Goal: Task Accomplishment & Management: Use online tool/utility

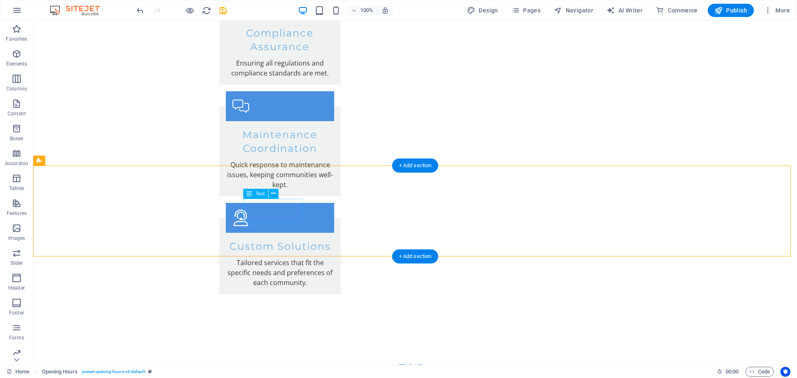
scroll to position [1536, 0]
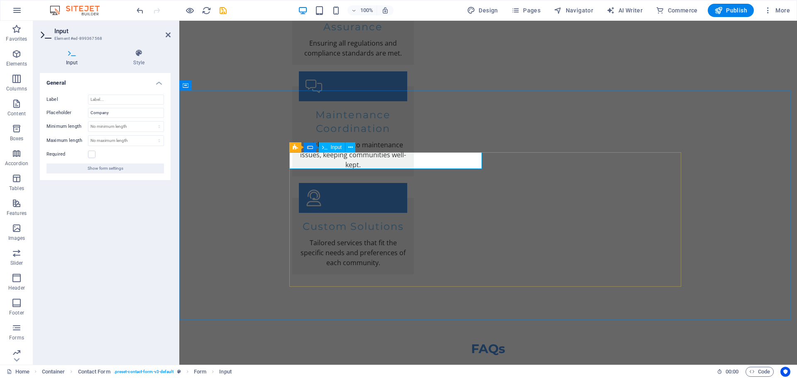
drag, startPoint x: 326, startPoint y: 161, endPoint x: 277, endPoint y: 164, distance: 49.1
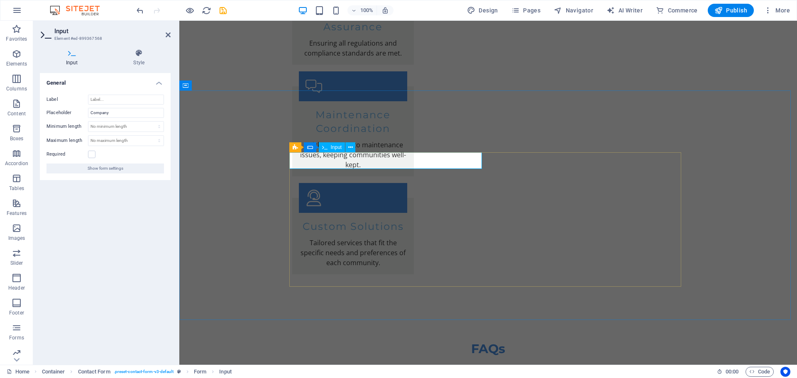
click at [111, 110] on input "Company" at bounding box center [126, 113] width 76 height 10
type input "C"
type input "P"
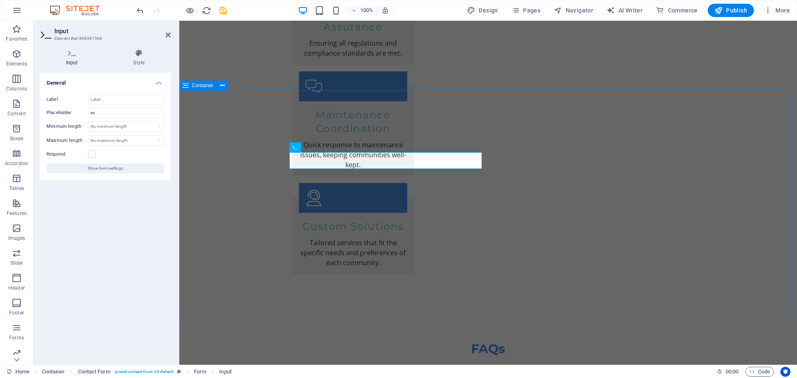
type input "e"
type input "S"
type input "Complex, Estate Name:"
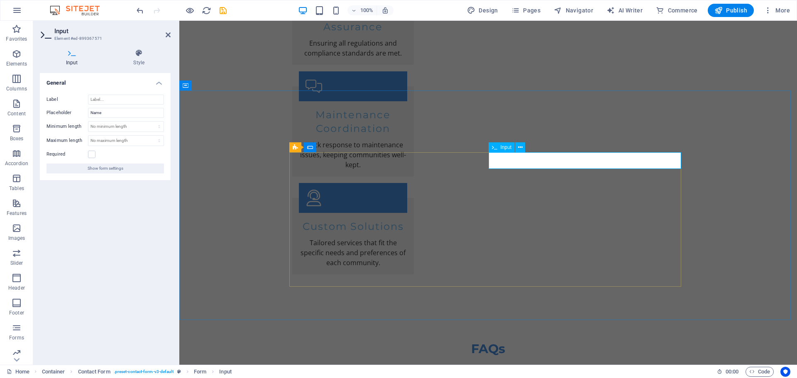
click at [117, 115] on input "Name" at bounding box center [126, 113] width 76 height 10
type input "Name:"
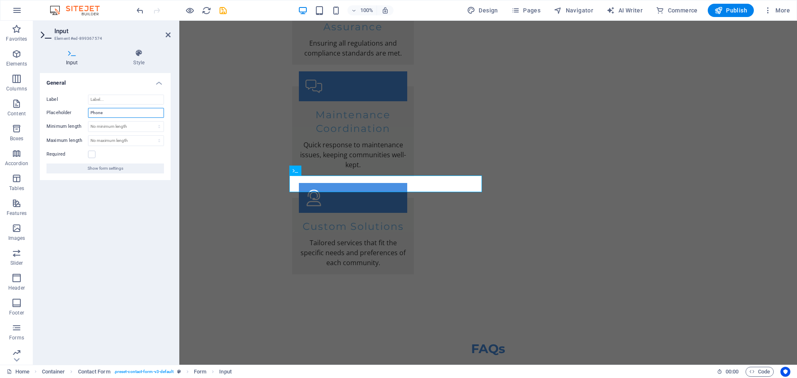
click at [102, 111] on input "Phone" at bounding box center [126, 113] width 76 height 10
type input "Phone:"
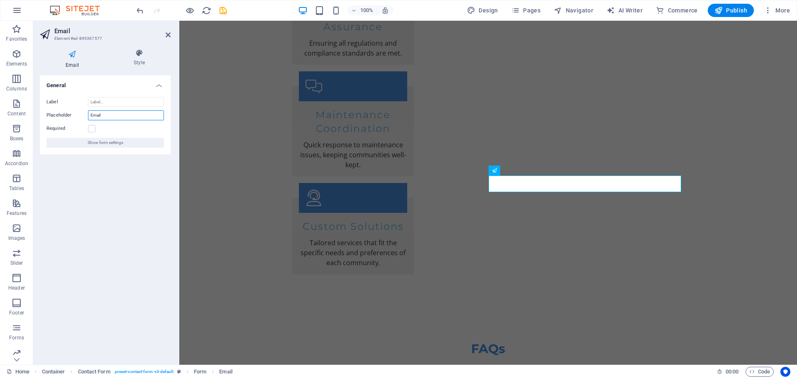
click at [106, 117] on input "Email" at bounding box center [126, 115] width 76 height 10
type input "Email:"
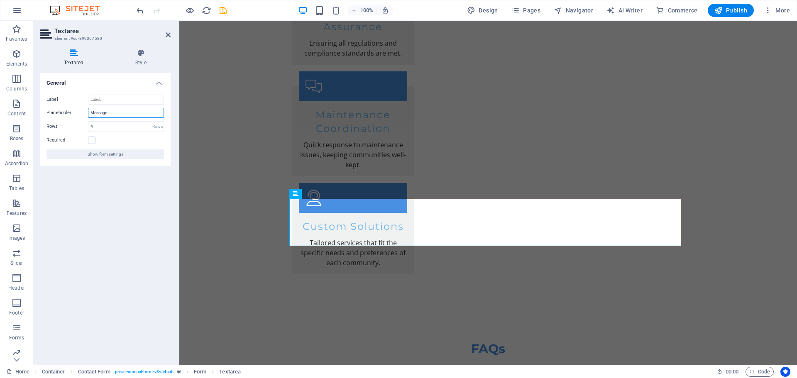
click at [113, 111] on input "Message" at bounding box center [126, 113] width 76 height 10
type input "Message:"
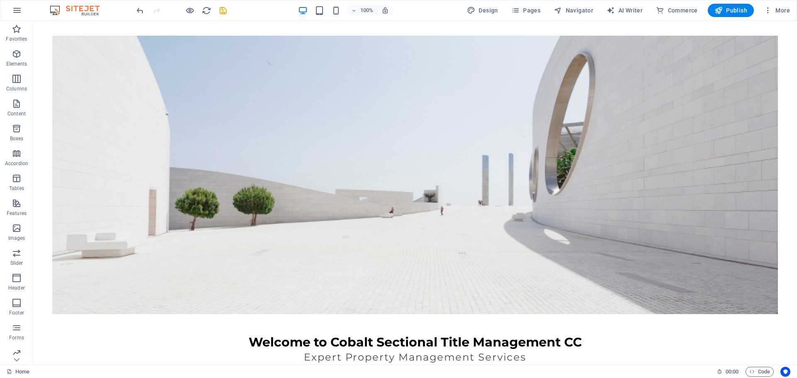
scroll to position [208, 0]
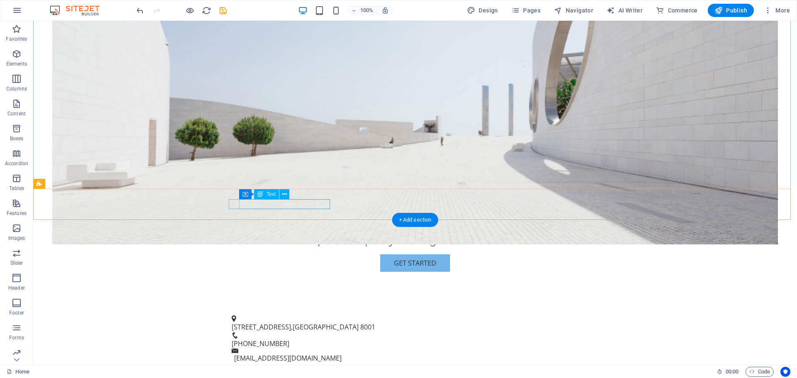
click at [273, 323] on span "[STREET_ADDRESS]" at bounding box center [261, 327] width 59 height 9
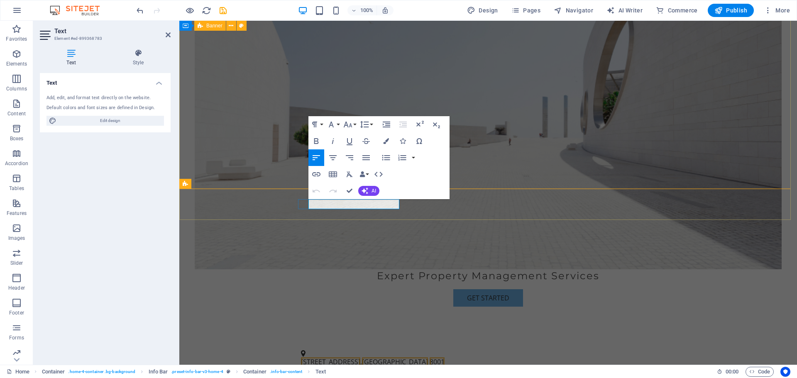
click at [430, 357] on span "8001" at bounding box center [437, 361] width 15 height 9
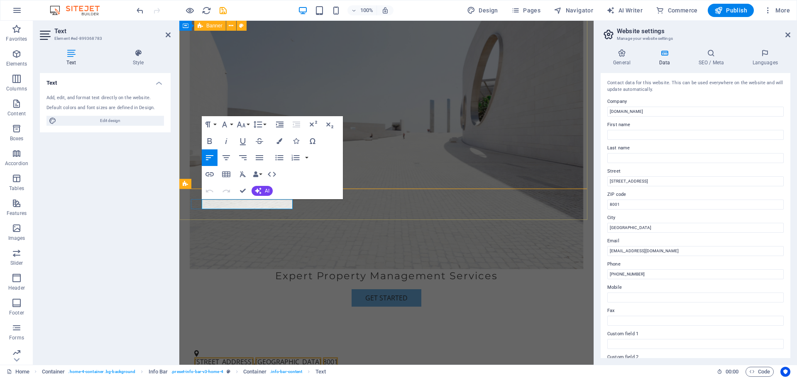
click at [323, 357] on span "8001" at bounding box center [330, 361] width 15 height 9
drag, startPoint x: 638, startPoint y: 181, endPoint x: 596, endPoint y: 183, distance: 42.0
click at [596, 183] on div "General Data SEO / Meta Languages Website name [DOMAIN_NAME] Logo Drag files he…" at bounding box center [695, 203] width 203 height 323
type input "[STREET_ADDRESS]"
drag, startPoint x: 632, startPoint y: 203, endPoint x: 594, endPoint y: 203, distance: 38.6
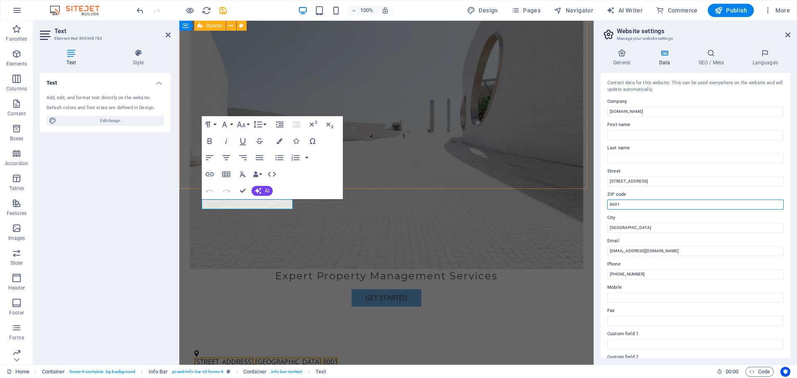
click at [594, 203] on aside "Website settings Manage your website settings General Data SEO / Meta Languages…" at bounding box center [695, 193] width 203 height 344
type input "2194"
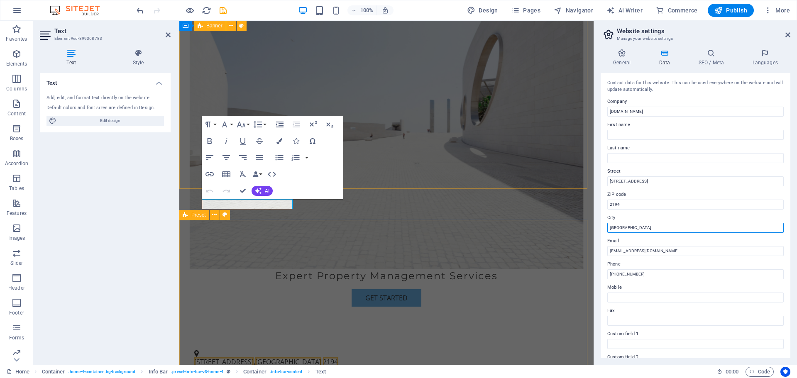
drag, startPoint x: 832, startPoint y: 250, endPoint x: 569, endPoint y: 234, distance: 264.0
click at [637, 226] on input "[GEOGRAPHIC_DATA]" at bounding box center [695, 228] width 176 height 10
drag, startPoint x: 637, startPoint y: 226, endPoint x: 597, endPoint y: 233, distance: 40.4
click at [597, 233] on div "General Data SEO / Meta Languages Website name [DOMAIN_NAME] Logo Drag files he…" at bounding box center [695, 203] width 203 height 323
type input "[GEOGRAPHIC_DATA]"
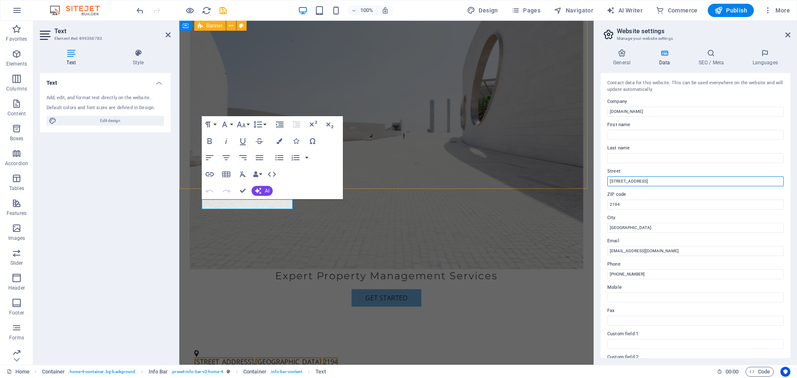
click at [657, 179] on input "[STREET_ADDRESS]" at bounding box center [695, 181] width 176 height 10
type input "[STREET_ADDRESS]"
click at [628, 273] on input "[PHONE_NUMBER]" at bounding box center [695, 274] width 176 height 10
drag, startPoint x: 820, startPoint y: 295, endPoint x: 587, endPoint y: 264, distance: 234.9
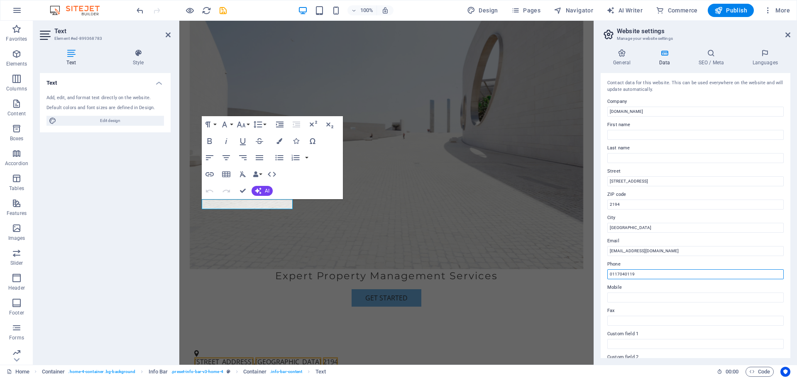
type input "0117040119"
click at [633, 296] on input "Mobile" at bounding box center [695, 298] width 176 height 10
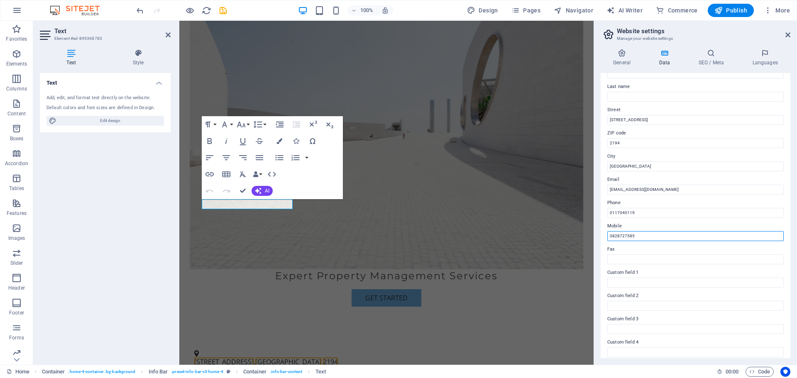
scroll to position [0, 0]
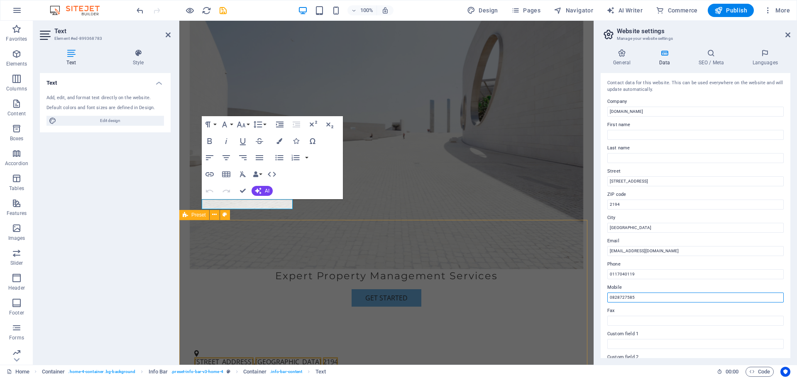
type input "0828727585"
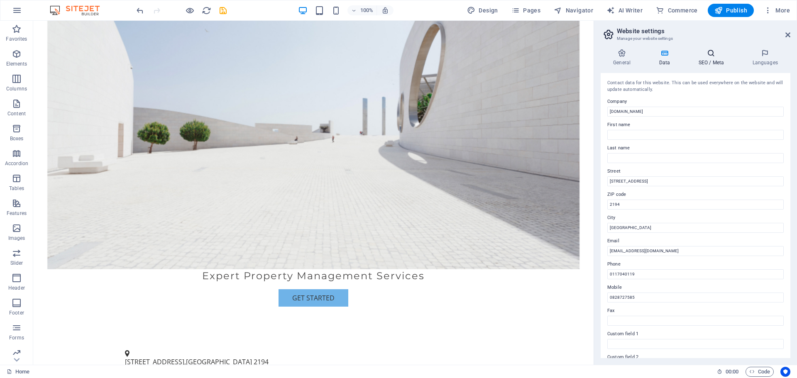
click at [710, 61] on h4 "SEO / Meta" at bounding box center [713, 57] width 54 height 17
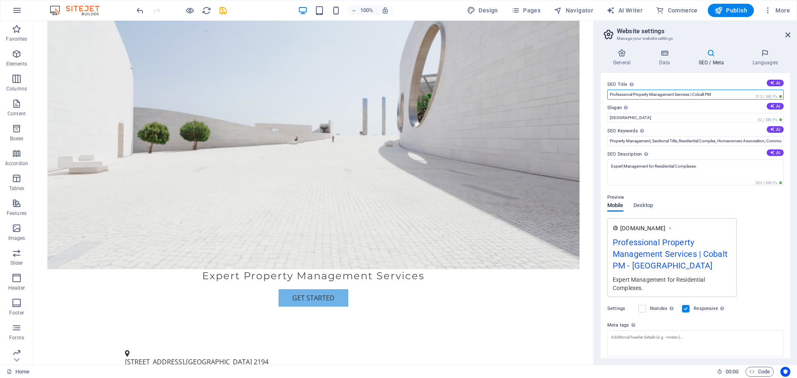
click at [725, 94] on input "Professional Property Management Services | Cobalt PM" at bounding box center [695, 95] width 176 height 10
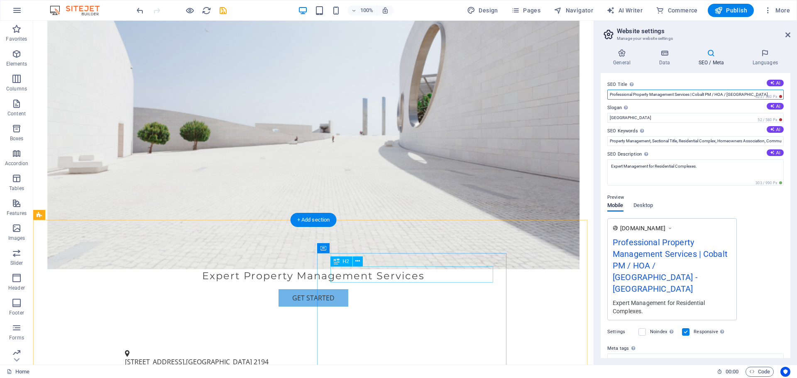
type input "Professional Property Management Services | Cobalt PM / HOA / [GEOGRAPHIC_DATA]"
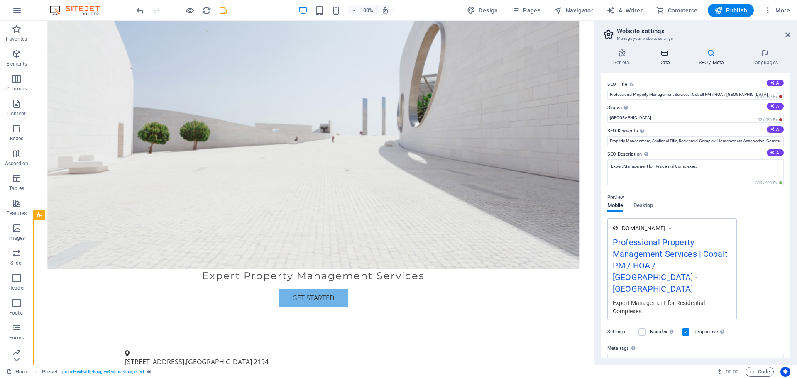
click at [664, 61] on h4 "Data" at bounding box center [665, 57] width 39 height 17
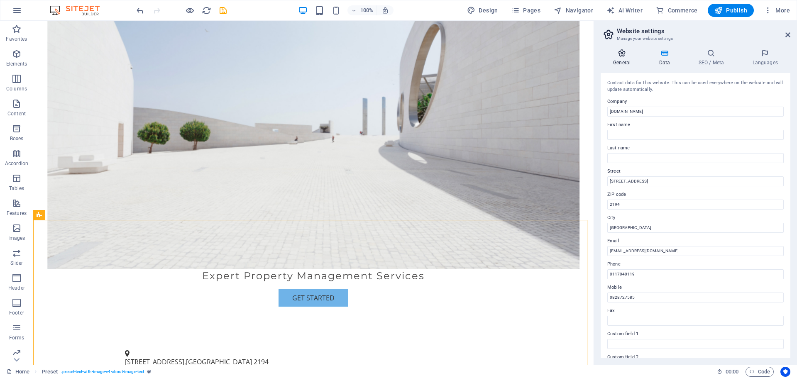
click at [615, 54] on icon at bounding box center [622, 53] width 42 height 8
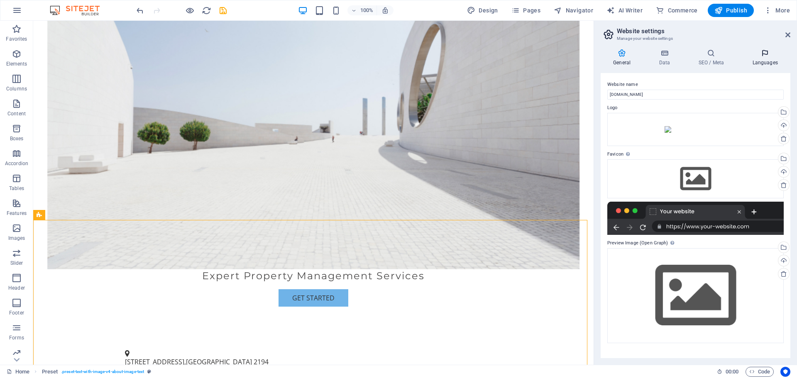
click at [776, 58] on h4 "Languages" at bounding box center [765, 57] width 51 height 17
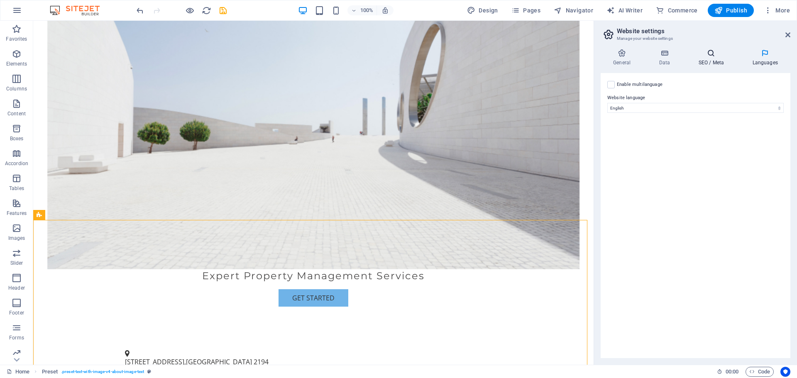
click at [715, 56] on icon at bounding box center [711, 53] width 51 height 8
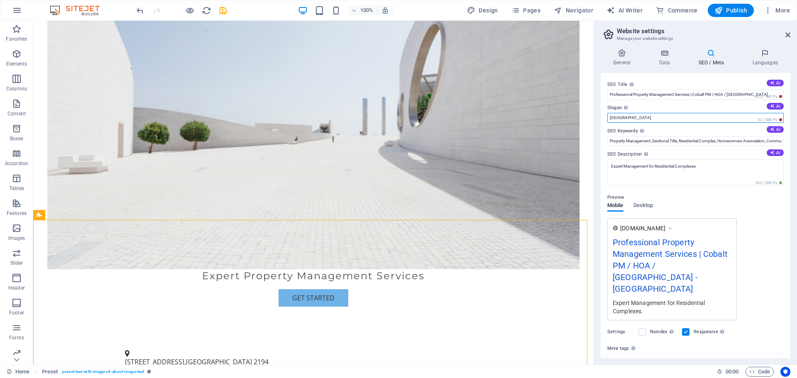
click at [665, 117] on input "[GEOGRAPHIC_DATA]" at bounding box center [695, 118] width 176 height 10
click at [689, 144] on input "Property Management, Sectional Title, Residential Complex, Homeowners Associati…" at bounding box center [695, 141] width 176 height 10
click at [744, 142] on input "Property Management, Sectional Title, Residential Complex, Homeowners Associati…" at bounding box center [695, 141] width 176 height 10
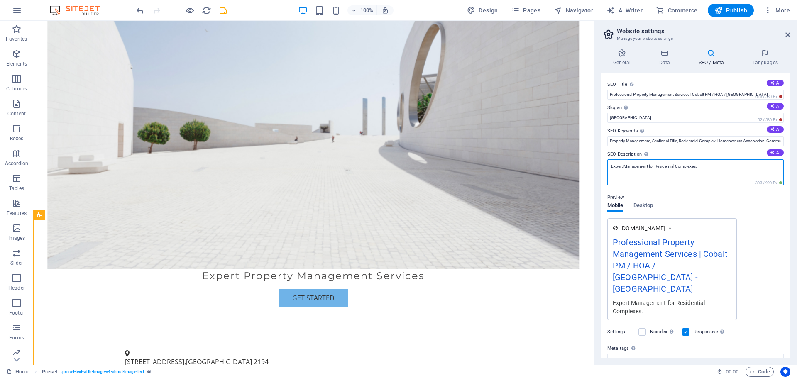
click at [717, 168] on textarea "Expert Management for Residential Complexes." at bounding box center [695, 172] width 176 height 26
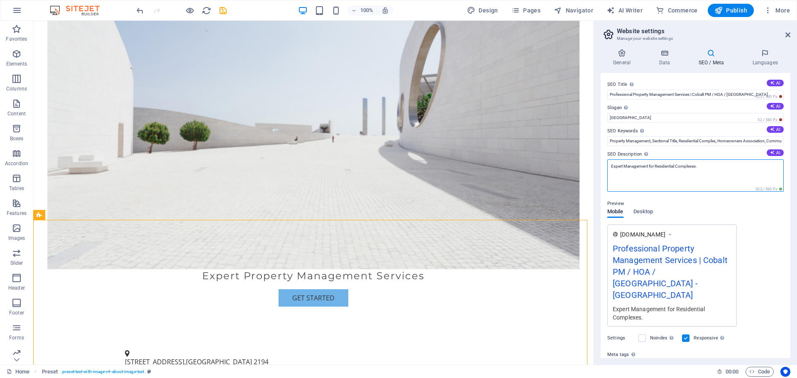
drag, startPoint x: 715, startPoint y: 168, endPoint x: 596, endPoint y: 175, distance: 119.3
click at [596, 175] on div "General Data SEO / Meta Languages Website name [DOMAIN_NAME] Logo Drag files he…" at bounding box center [695, 203] width 203 height 323
paste textarea "COBALT SECTIONAL TITLE MANAGEMENT CC"
type textarea "COBALT SECTIONAL TITLE MANAGEMENT CC"
drag, startPoint x: 711, startPoint y: 166, endPoint x: 598, endPoint y: 173, distance: 112.7
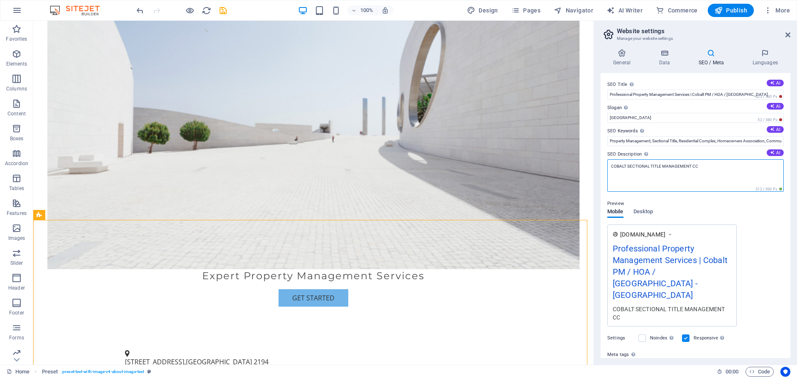
click at [599, 173] on div "General Data SEO / Meta Languages Website name [DOMAIN_NAME] Logo Drag files he…" at bounding box center [695, 203] width 203 height 323
click at [650, 161] on textarea "SEO Description Describe the contents of your website - this is crucial for sea…" at bounding box center [695, 175] width 176 height 32
paste textarea ""Cobalt Sectional Title Management CC specializes in the professional managemen…"
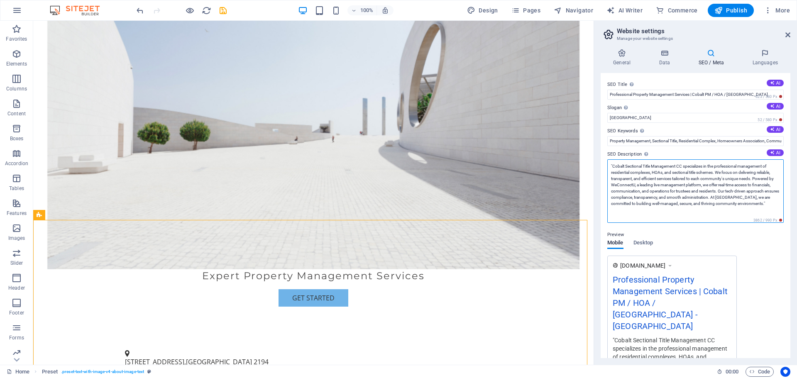
drag, startPoint x: 753, startPoint y: 207, endPoint x: 753, endPoint y: 179, distance: 27.8
click at [753, 179] on textarea ""Cobalt Sectional Title Management CC specializes in the professional managemen…" at bounding box center [695, 191] width 176 height 64
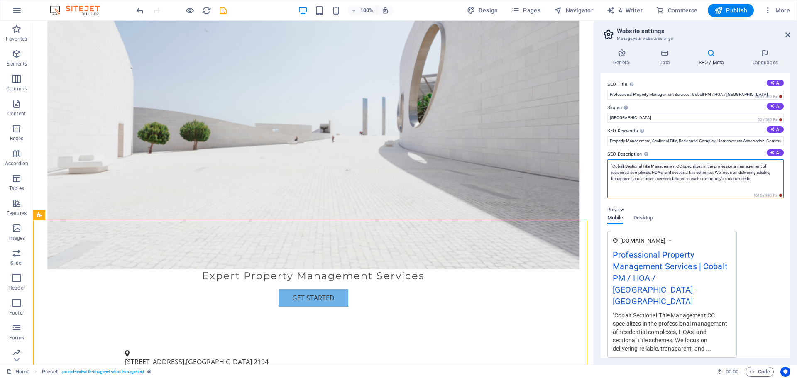
drag, startPoint x: 733, startPoint y: 180, endPoint x: 680, endPoint y: 172, distance: 53.8
click at [680, 172] on textarea ""Cobalt Sectional Title Management CC specializes in the professional managemen…" at bounding box center [695, 178] width 176 height 39
drag, startPoint x: 760, startPoint y: 181, endPoint x: 719, endPoint y: 173, distance: 41.5
click at [719, 173] on textarea ""Cobalt Sectional Title Management CC specializes in the professional managemen…" at bounding box center [695, 178] width 176 height 39
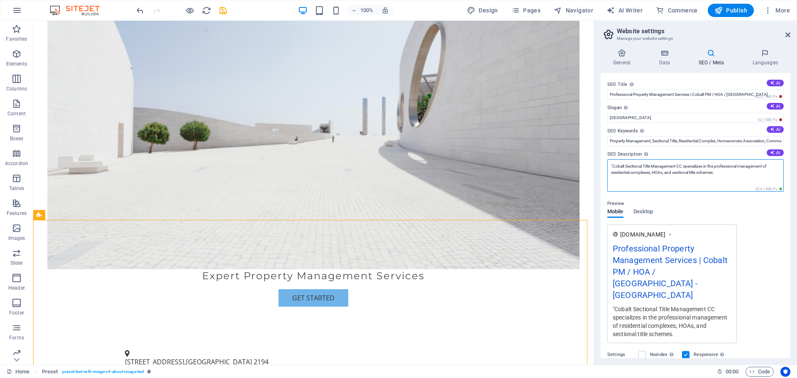
type textarea ""Cobalt Sectional Title Management CC specializes in the professional managemen…"
click at [775, 239] on div "[DOMAIN_NAME] Professional Property Management Services | Cobalt PM / HOA / [GE…" at bounding box center [695, 284] width 176 height 119
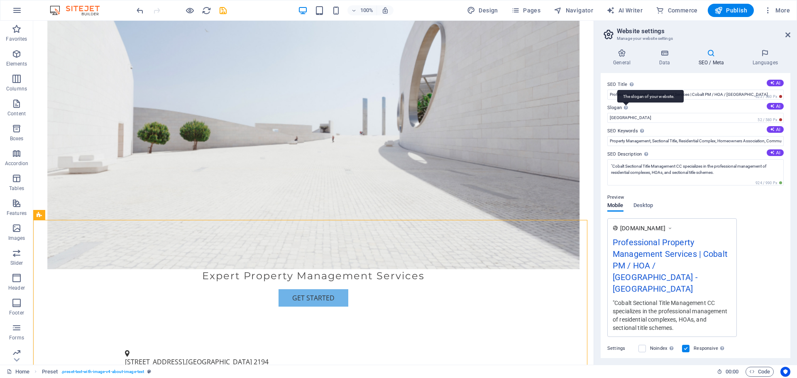
click at [623, 103] on div "The slogan of your website." at bounding box center [650, 96] width 66 height 12
click at [623, 113] on input "[GEOGRAPHIC_DATA]" at bounding box center [695, 118] width 176 height 10
click at [627, 103] on div "The slogan of your website." at bounding box center [650, 96] width 66 height 12
click at [627, 113] on input "[GEOGRAPHIC_DATA]" at bounding box center [695, 118] width 176 height 10
drag, startPoint x: 622, startPoint y: 120, endPoint x: 601, endPoint y: 122, distance: 21.4
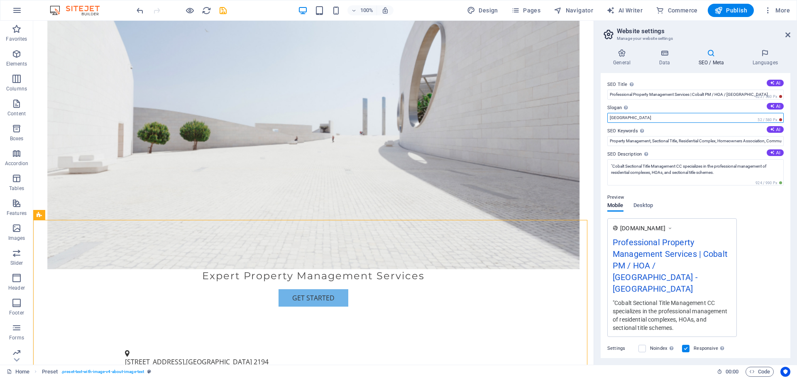
click at [601, 122] on div "SEO Title The title of your website - make it something that stands out in sear…" at bounding box center [696, 215] width 190 height 285
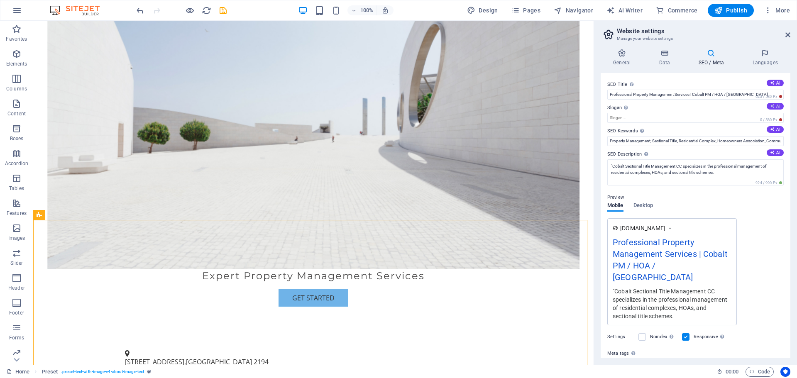
click at [774, 105] on button "AI" at bounding box center [775, 106] width 17 height 7
type input "Empowering Communities with Tailored Solutions"
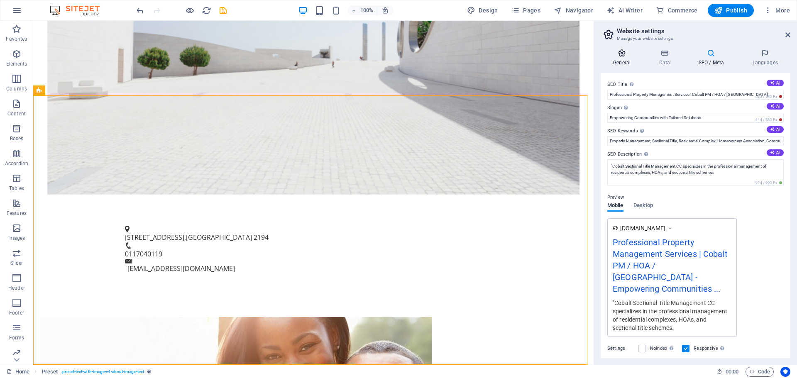
click at [627, 60] on h4 "General" at bounding box center [624, 57] width 46 height 17
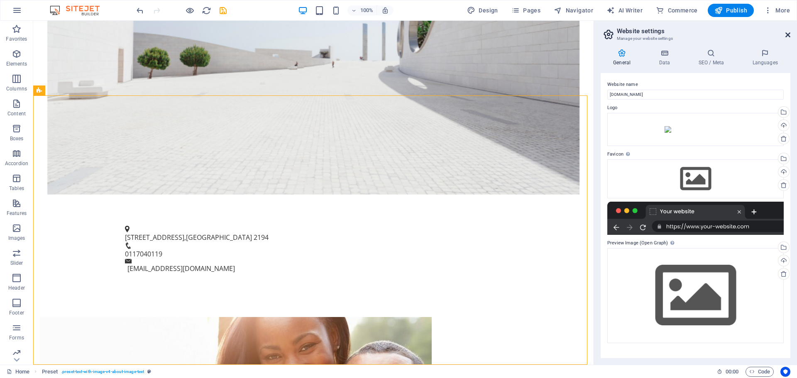
click at [785, 35] on icon at bounding box center [787, 35] width 5 height 7
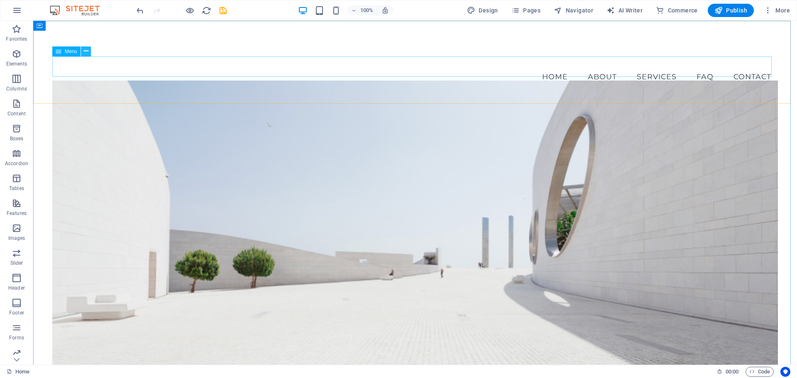
click at [86, 51] on icon at bounding box center [86, 51] width 5 height 9
click at [17, 135] on p "Boxes" at bounding box center [17, 138] width 14 height 7
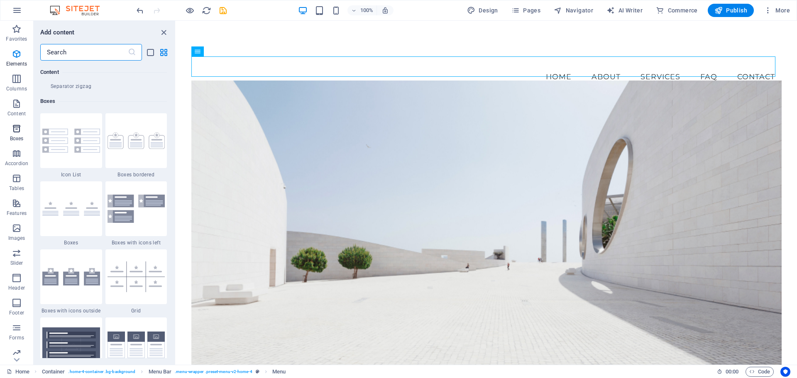
scroll to position [2290, 0]
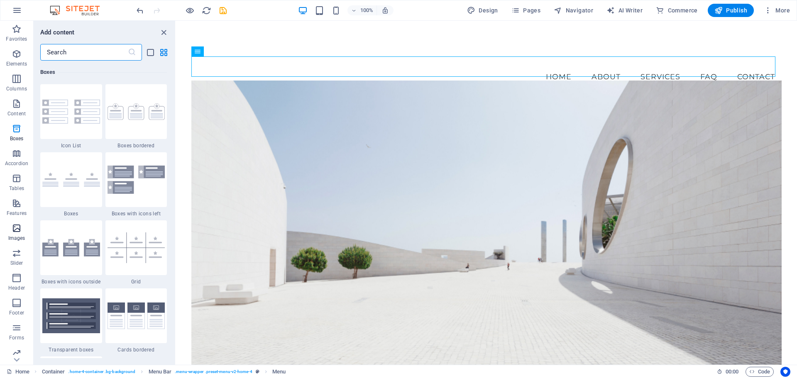
click at [15, 236] on p "Images" at bounding box center [16, 238] width 17 height 7
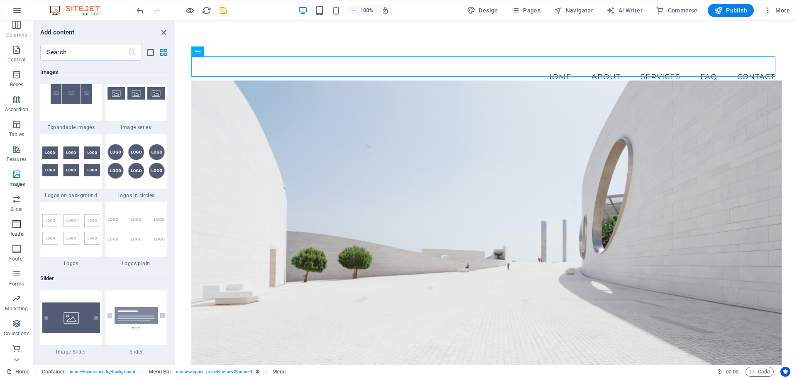
scroll to position [54, 0]
click at [10, 229] on span "Header" at bounding box center [16, 229] width 33 height 20
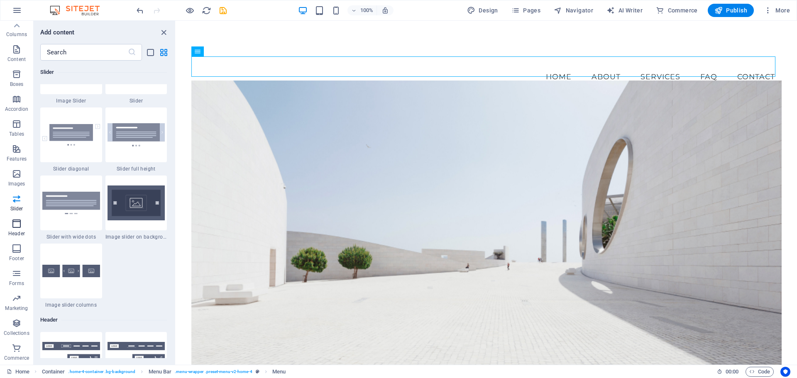
scroll to position [4998, 0]
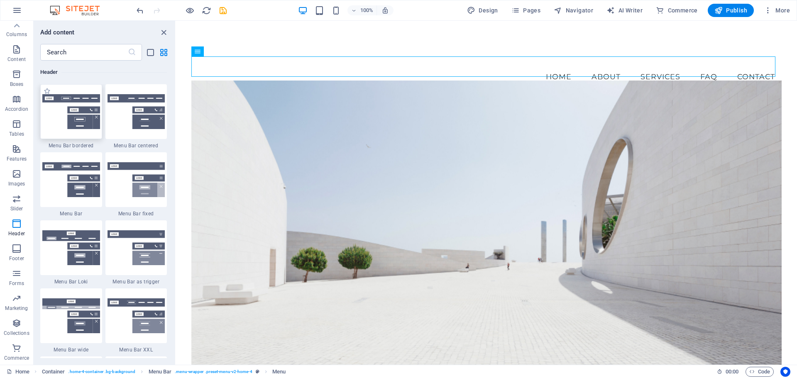
click at [59, 101] on img at bounding box center [71, 111] width 58 height 35
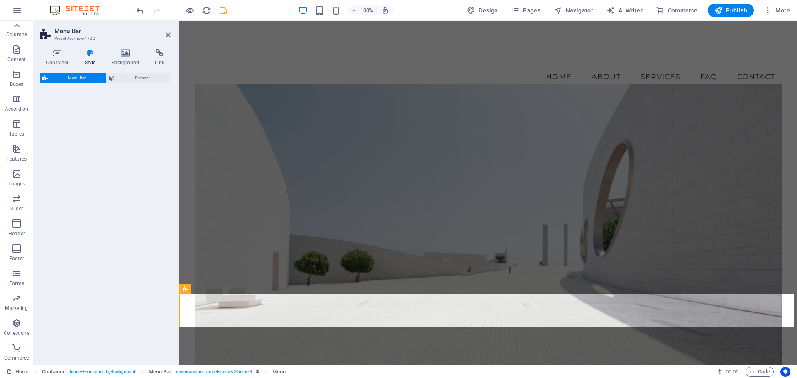
select select "rem"
select select "preset-menu-v2-border"
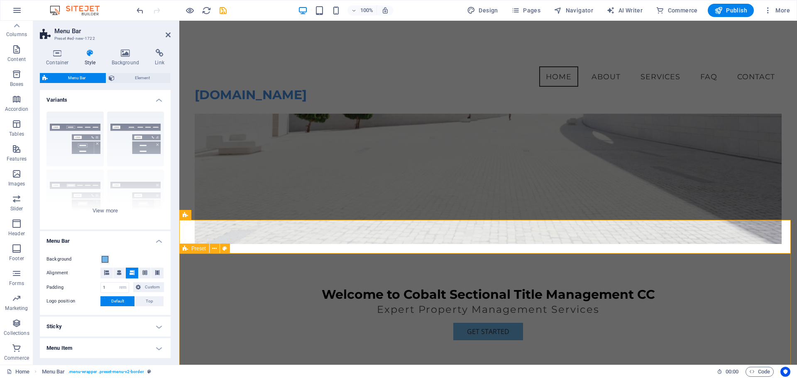
scroll to position [0, 0]
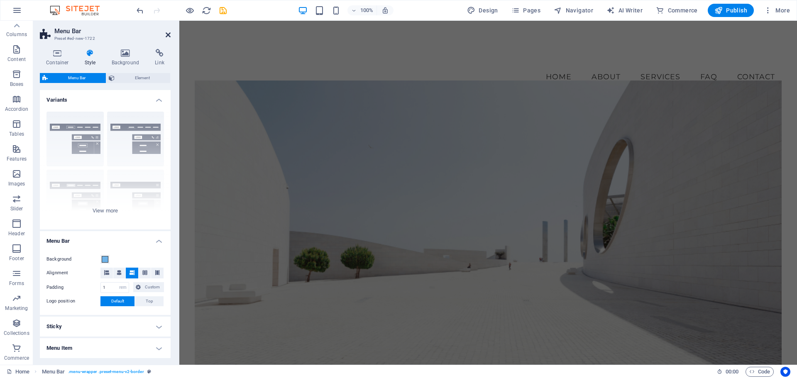
click at [166, 34] on icon at bounding box center [168, 35] width 5 height 7
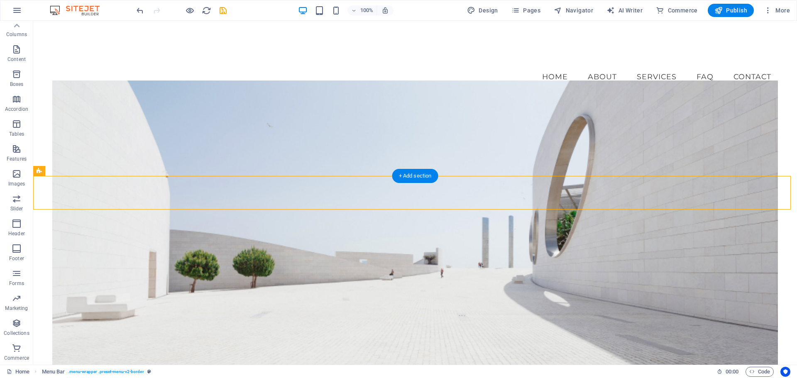
scroll to position [252, 0]
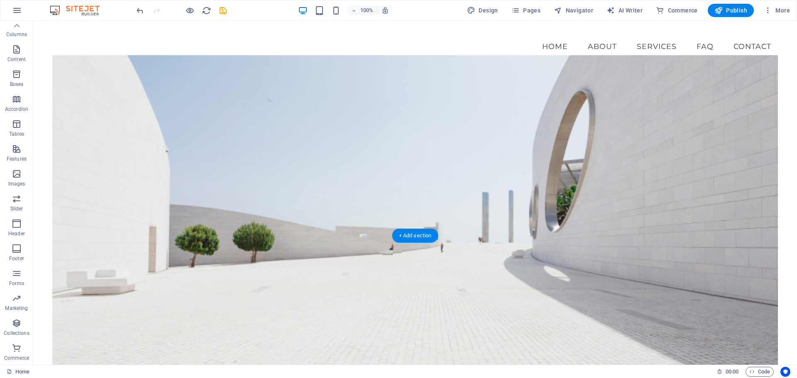
scroll to position [0, 0]
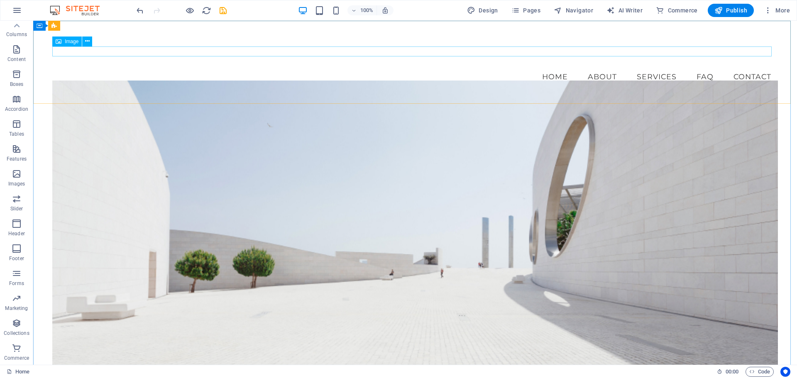
click at [71, 42] on span "Image" at bounding box center [72, 41] width 14 height 5
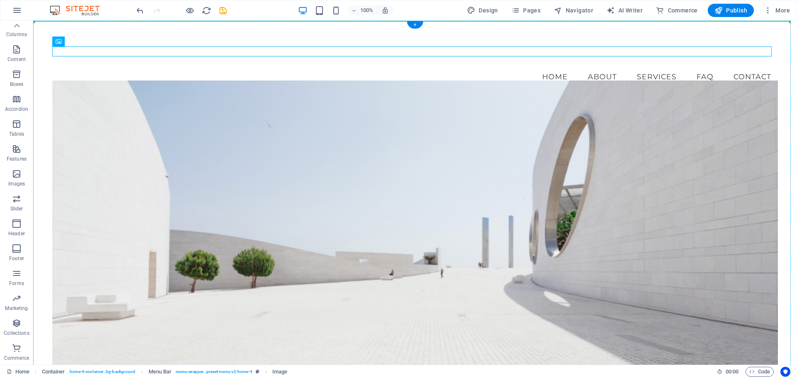
drag, startPoint x: 105, startPoint y: 63, endPoint x: 78, endPoint y: 33, distance: 39.7
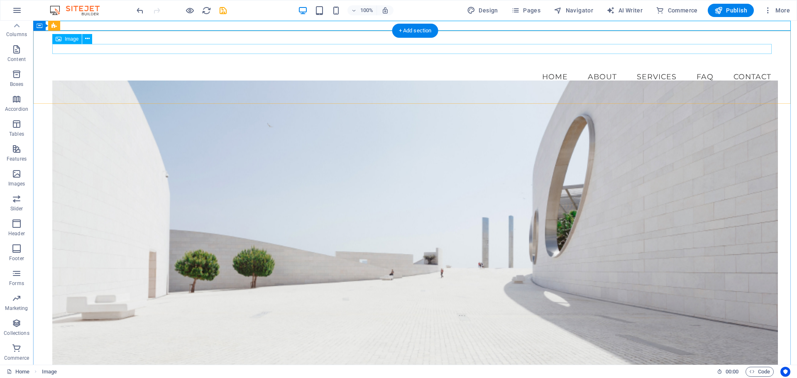
click at [65, 56] on figure at bounding box center [415, 61] width 726 height 10
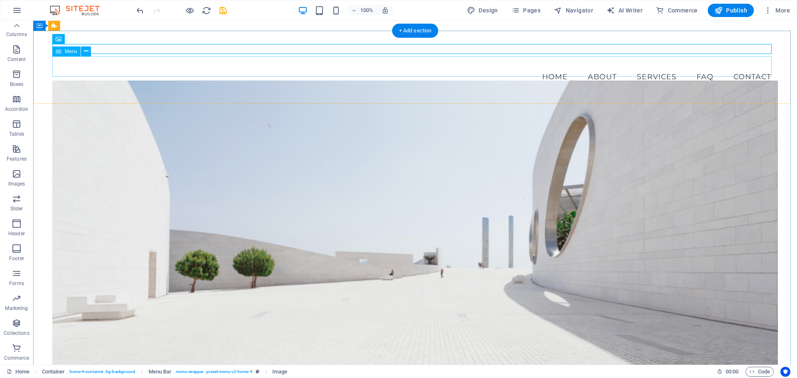
click at [83, 66] on nav "Home About Services FAQ Contact" at bounding box center [415, 76] width 726 height 21
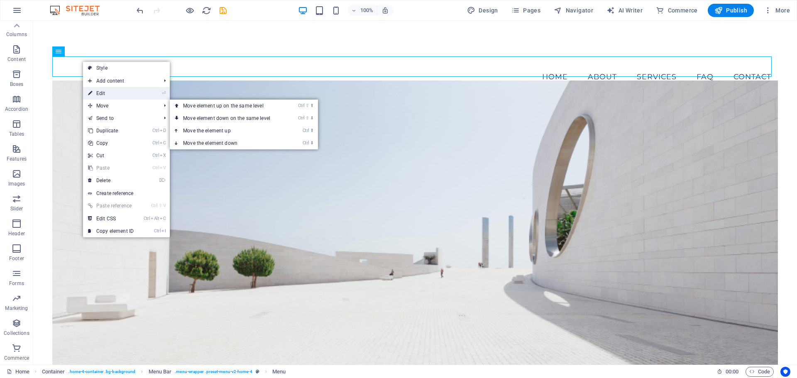
click at [121, 94] on link "⏎ Edit" at bounding box center [111, 93] width 56 height 12
select select
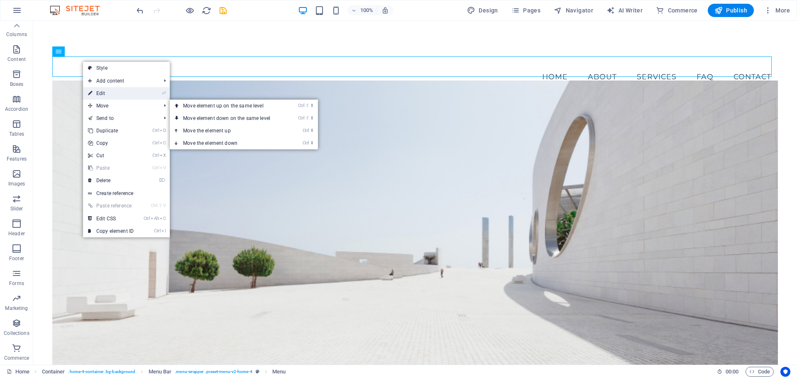
select select
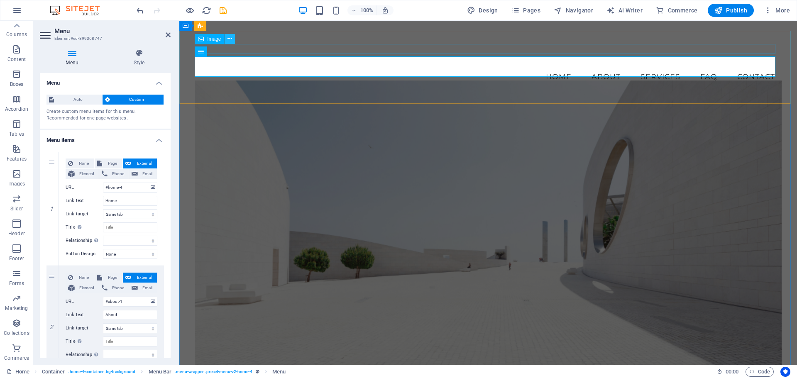
click at [229, 37] on icon at bounding box center [229, 38] width 5 height 9
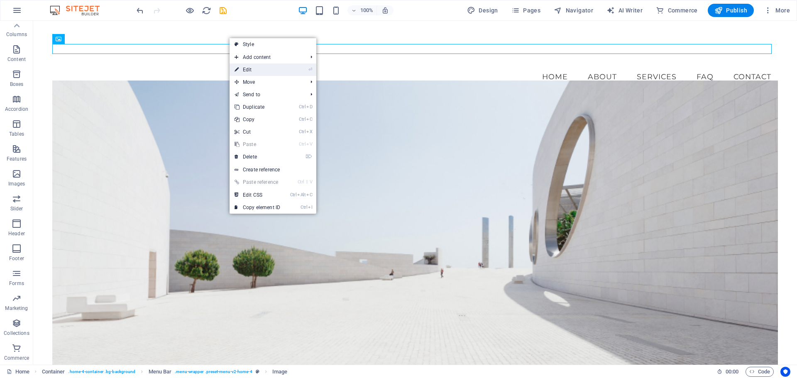
click at [244, 71] on link "⏎ Edit" at bounding box center [258, 70] width 56 height 12
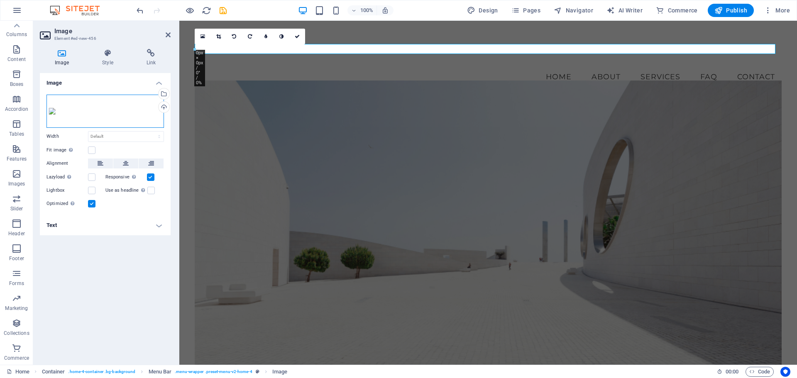
click at [93, 117] on div "Drag files here, click to choose files or select files from Files or our free s…" at bounding box center [104, 111] width 117 height 33
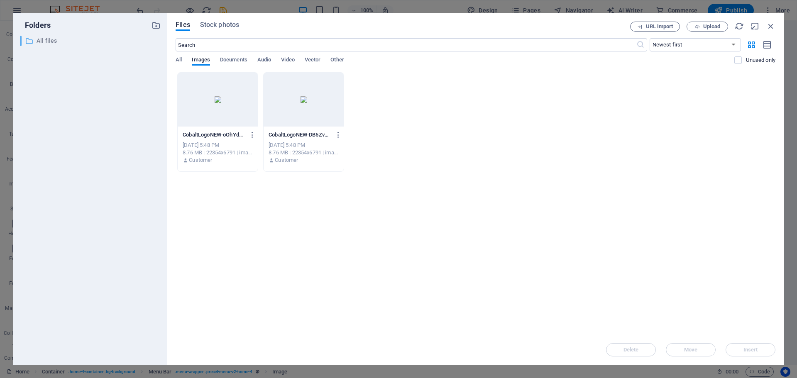
click at [37, 39] on p "All files" at bounding box center [91, 41] width 109 height 10
click at [706, 24] on span "Upload" at bounding box center [711, 26] width 17 height 5
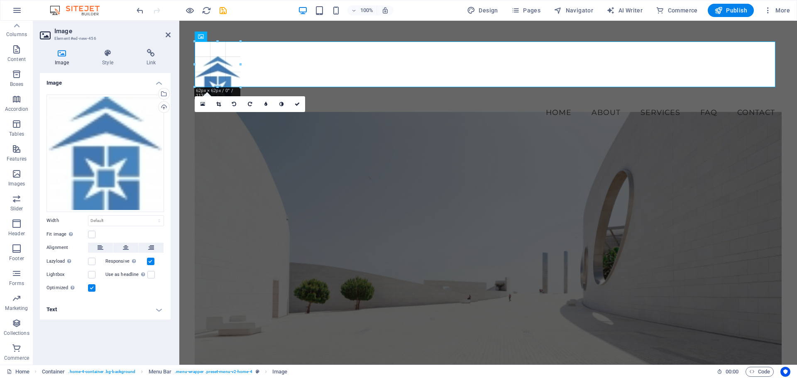
drag, startPoint x: 212, startPoint y: 59, endPoint x: 66, endPoint y: 51, distance: 146.3
type input "110"
select select "px"
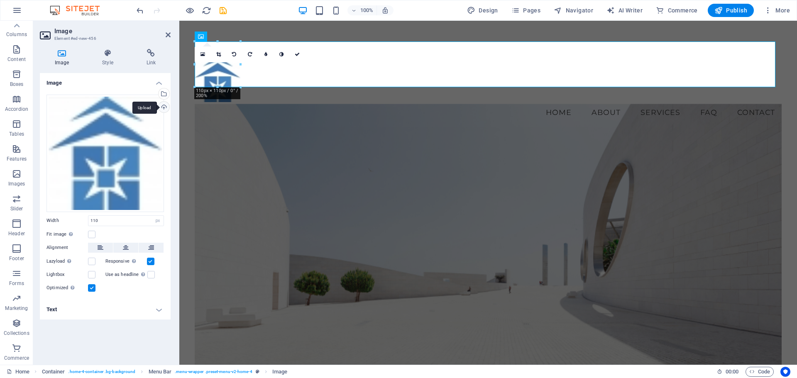
click at [165, 110] on div "Upload" at bounding box center [163, 108] width 12 height 12
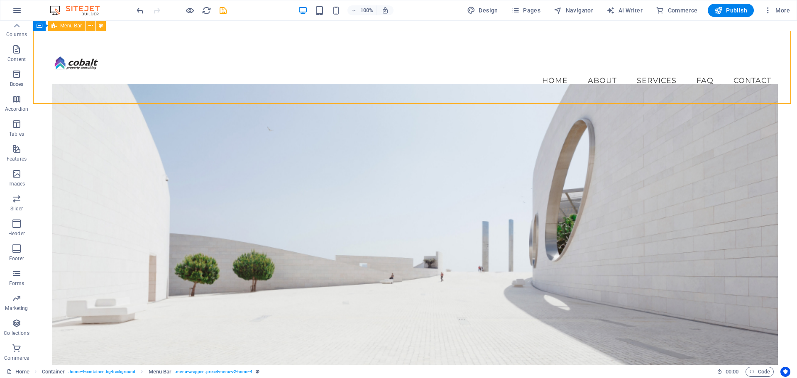
drag, startPoint x: 244, startPoint y: 40, endPoint x: 275, endPoint y: 63, distance: 37.7
click at [244, 40] on div "Menu Home About Services FAQ Contact [DOMAIN_NAME]" at bounding box center [415, 74] width 764 height 87
click at [86, 56] on figure at bounding box center [415, 63] width 726 height 14
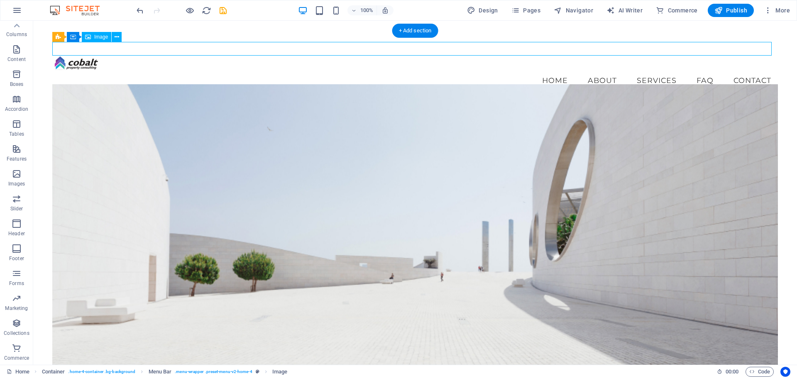
click at [80, 56] on figure at bounding box center [415, 63] width 726 height 14
select select "px"
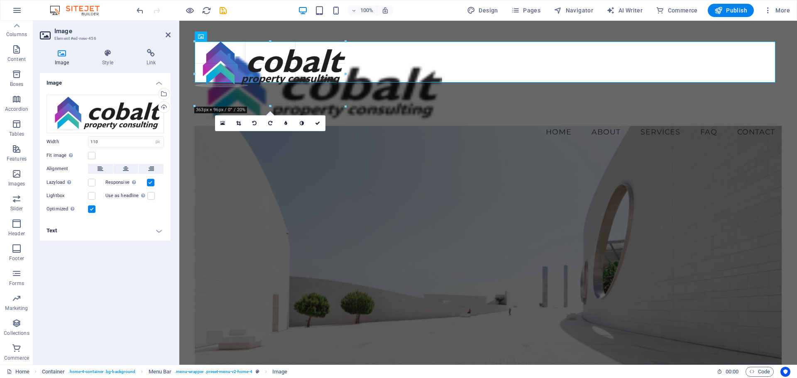
drag, startPoint x: 240, startPoint y: 42, endPoint x: 442, endPoint y: 70, distance: 203.7
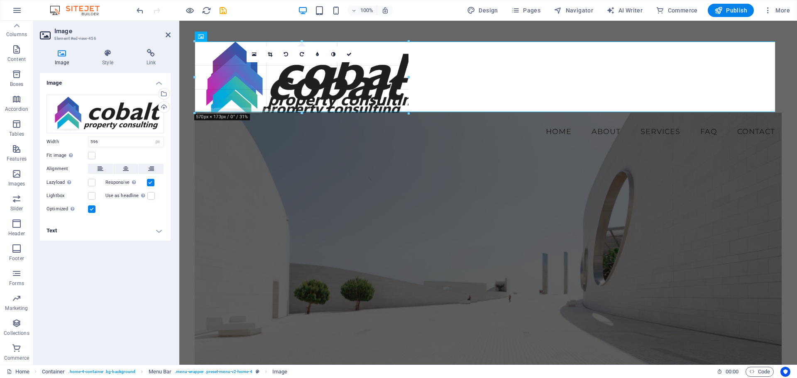
drag, startPoint x: 441, startPoint y: 116, endPoint x: 405, endPoint y: 106, distance: 38.0
type input "515"
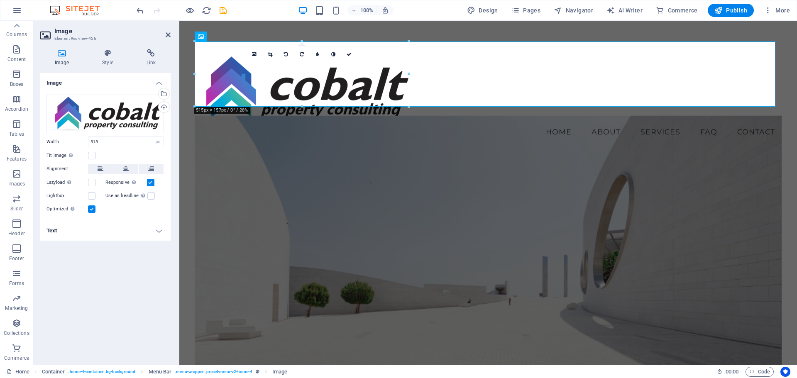
click at [109, 285] on div "Image Drag files here, click to choose files or select files from Files or our …" at bounding box center [105, 215] width 131 height 285
click at [361, 142] on div "[DOMAIN_NAME]" at bounding box center [488, 150] width 587 height 16
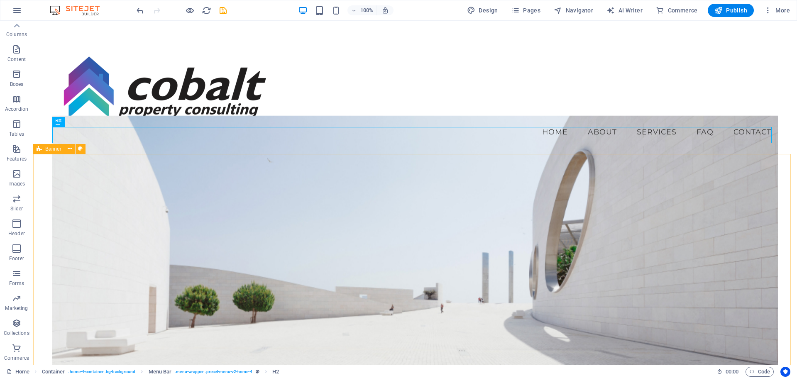
click at [257, 4] on div "100% Design Pages Navigator AI Writer Commerce Publish More" at bounding box center [464, 10] width 658 height 13
click at [222, 12] on icon "save" at bounding box center [223, 11] width 10 height 10
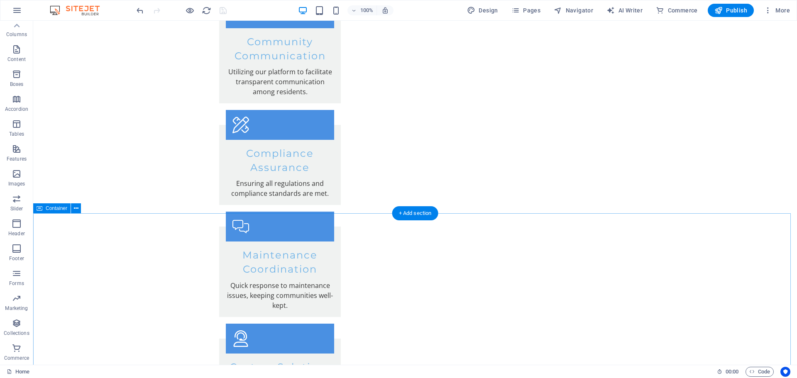
scroll to position [1702, 0]
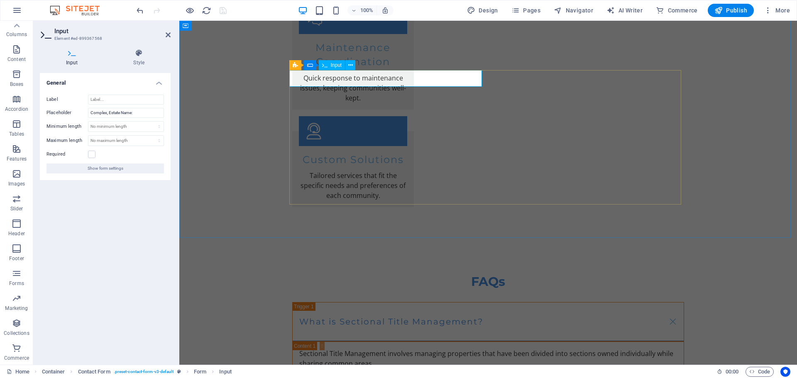
drag, startPoint x: 367, startPoint y: 77, endPoint x: 305, endPoint y: 78, distance: 61.0
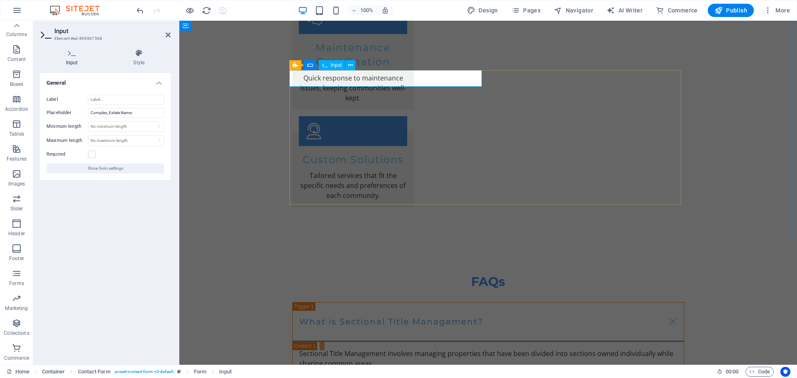
click at [138, 112] on input "Complex, Estate Name:" at bounding box center [126, 113] width 76 height 10
type input "C"
type input "p"
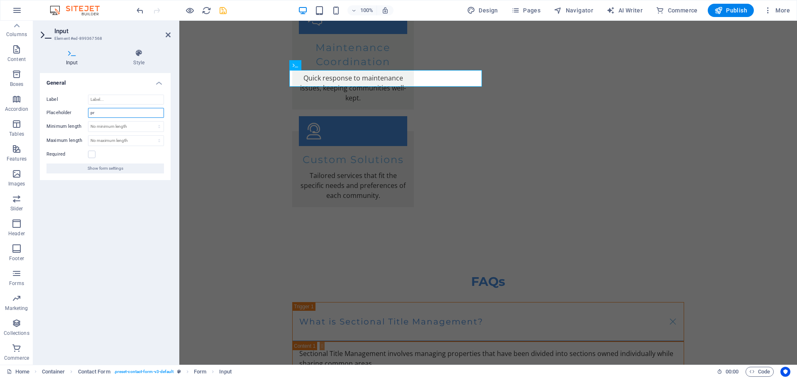
type input "p"
type input "Property:"
click at [112, 200] on div "General Label Placeholder Property: Minimum length No minimum length chars Maxi…" at bounding box center [105, 215] width 131 height 285
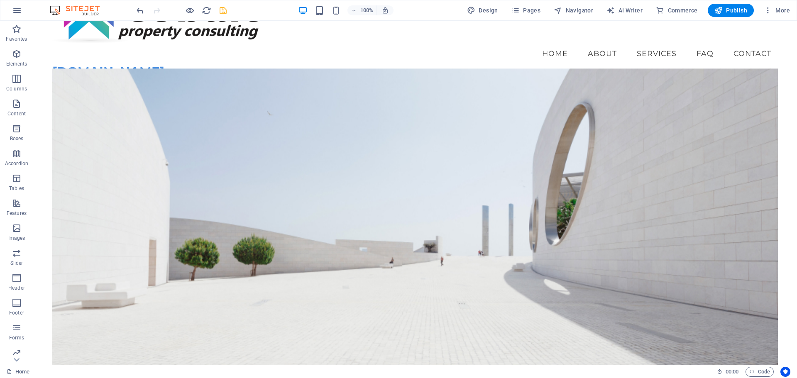
scroll to position [0, 0]
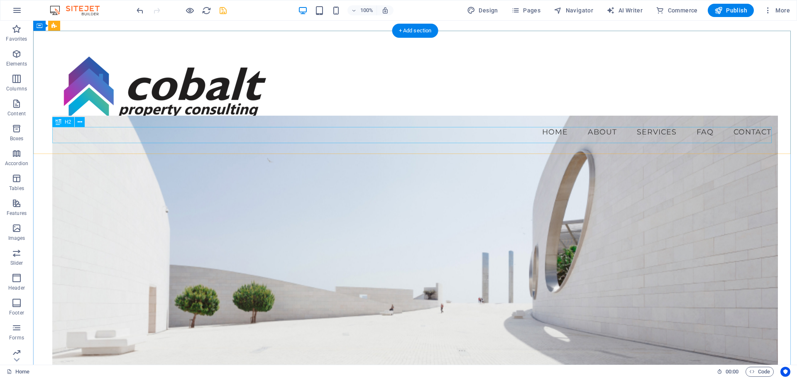
click at [118, 142] on div "[DOMAIN_NAME]" at bounding box center [415, 150] width 726 height 16
click at [126, 142] on div "[DOMAIN_NAME]" at bounding box center [415, 150] width 726 height 16
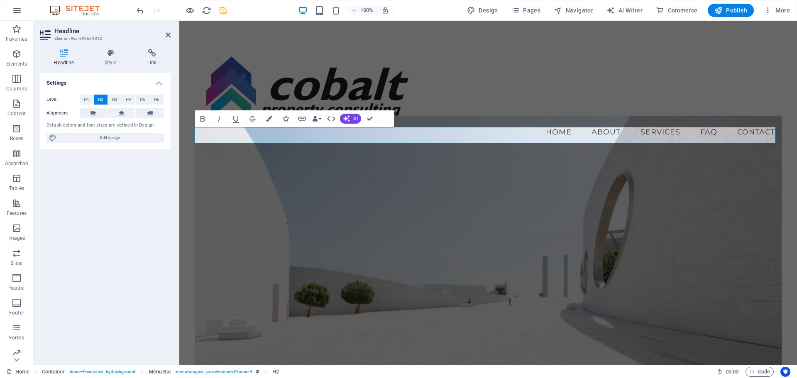
click at [120, 213] on div "Settings Level H1 H2 H3 H4 H5 H6 Alignment Default colors and font sizes are de…" at bounding box center [105, 215] width 131 height 285
click at [125, 172] on div "Settings Level H1 H2 H3 H4 H5 H6 Alignment Default colors and font sizes are de…" at bounding box center [105, 215] width 131 height 285
click at [436, 89] on figure at bounding box center [488, 88] width 587 height 65
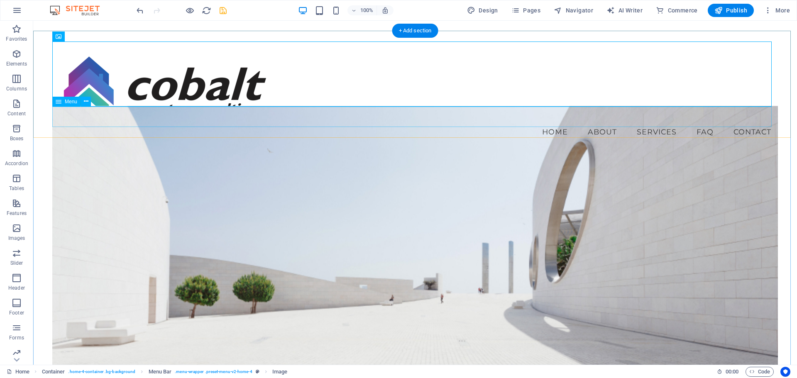
click at [547, 122] on nav "Home About Services FAQ Contact" at bounding box center [415, 132] width 726 height 21
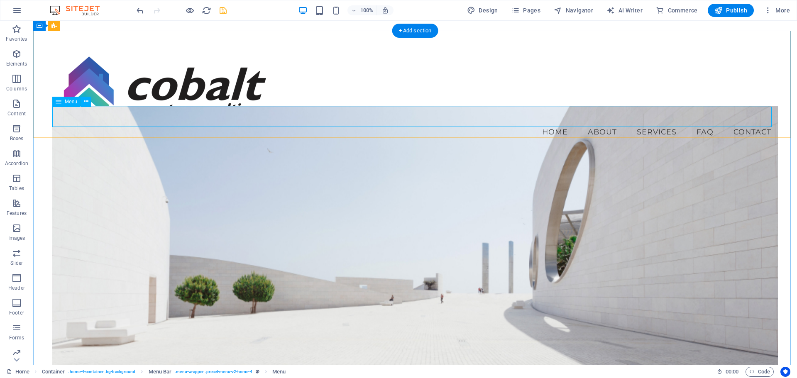
click at [557, 123] on nav "Home About Services FAQ Contact" at bounding box center [415, 132] width 726 height 21
select select
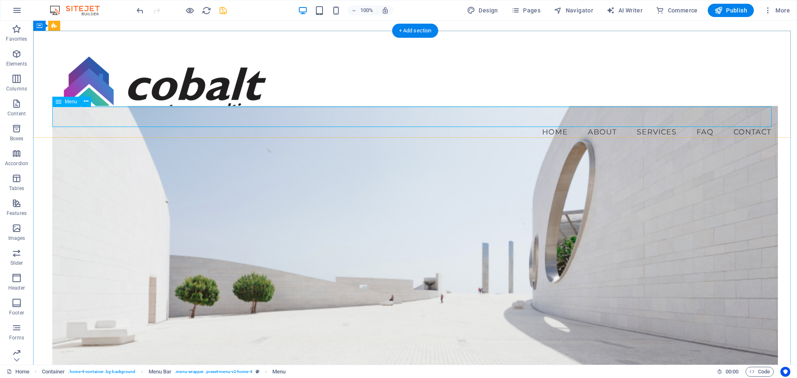
select select
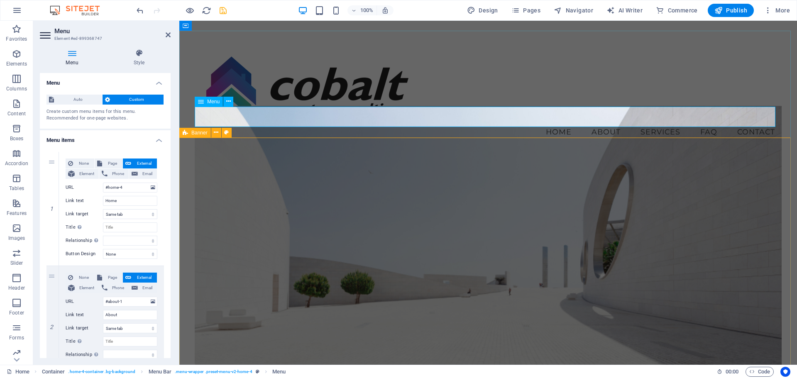
click at [597, 122] on nav "Home About Services FAQ Contact" at bounding box center [488, 132] width 587 height 21
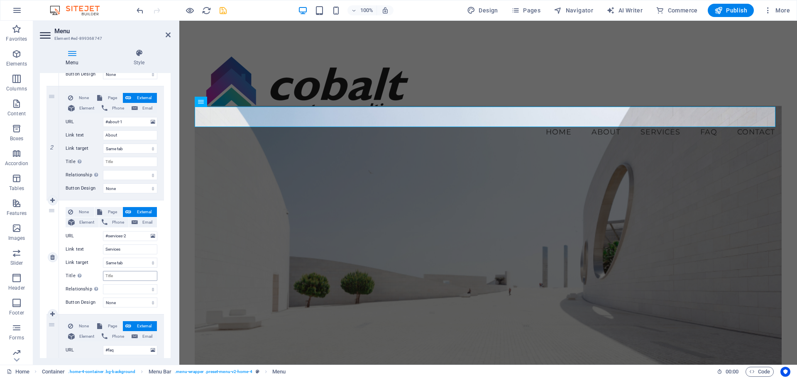
scroll to position [14, 0]
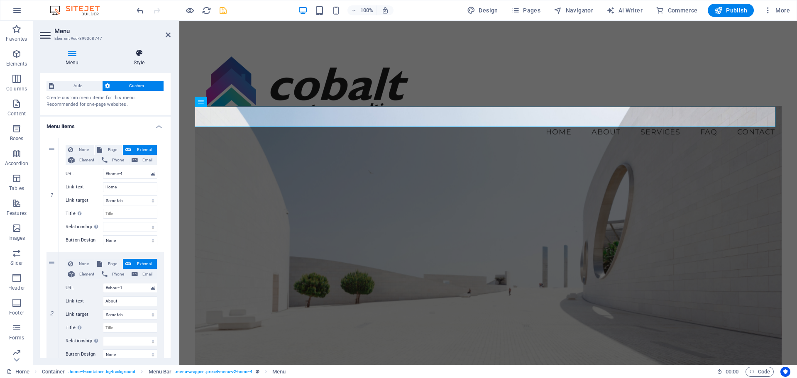
click at [142, 65] on h4 "Style" at bounding box center [139, 57] width 63 height 17
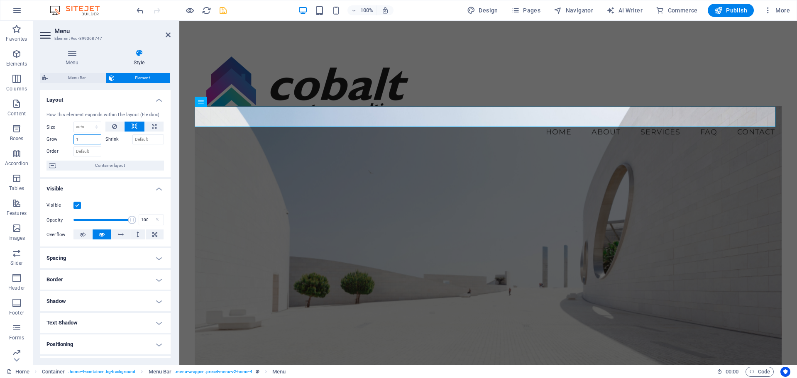
click at [83, 143] on input "1" at bounding box center [87, 139] width 28 height 10
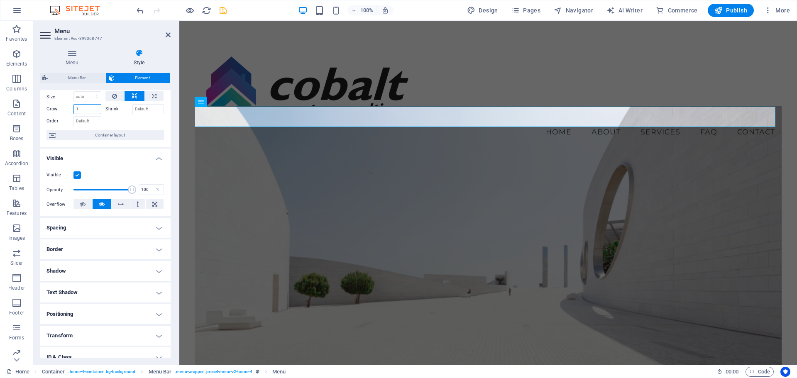
scroll to position [0, 0]
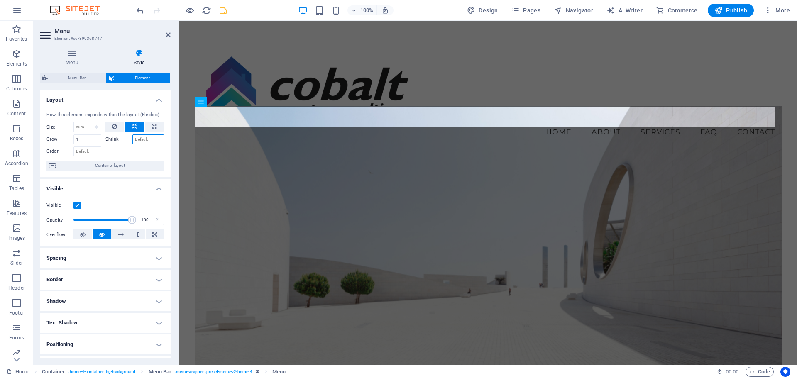
click at [142, 140] on input "Shrink" at bounding box center [148, 139] width 32 height 10
click at [95, 129] on select "Default auto px % 1/1 1/2 1/3 1/4 1/5 1/6 1/7 1/8 1/9 1/10" at bounding box center [87, 127] width 27 height 10
click at [140, 193] on h4 "Visible" at bounding box center [105, 186] width 131 height 15
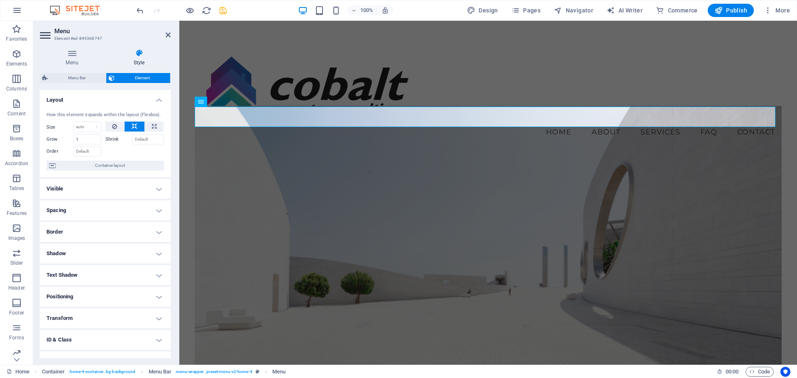
click at [155, 188] on h4 "Visible" at bounding box center [105, 189] width 131 height 20
click at [155, 188] on h4 "Visible" at bounding box center [105, 186] width 131 height 15
click at [161, 215] on h4 "Spacing" at bounding box center [105, 210] width 131 height 20
click at [161, 215] on h4 "Spacing" at bounding box center [105, 207] width 131 height 15
click at [159, 230] on h4 "Border" at bounding box center [105, 232] width 131 height 20
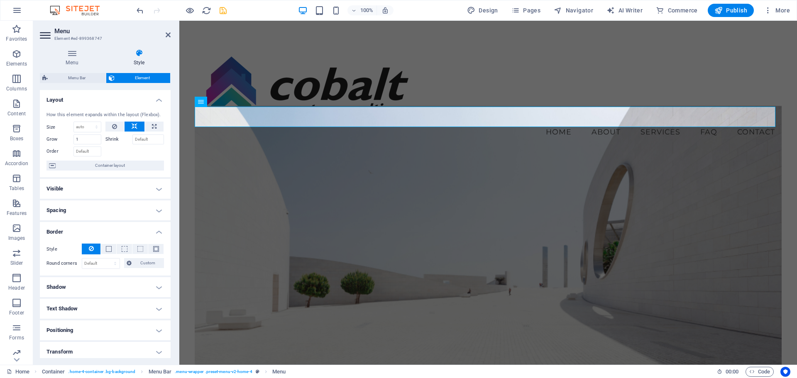
click at [159, 230] on h4 "Border" at bounding box center [105, 229] width 131 height 15
click at [156, 254] on h4 "Shadow" at bounding box center [105, 254] width 131 height 20
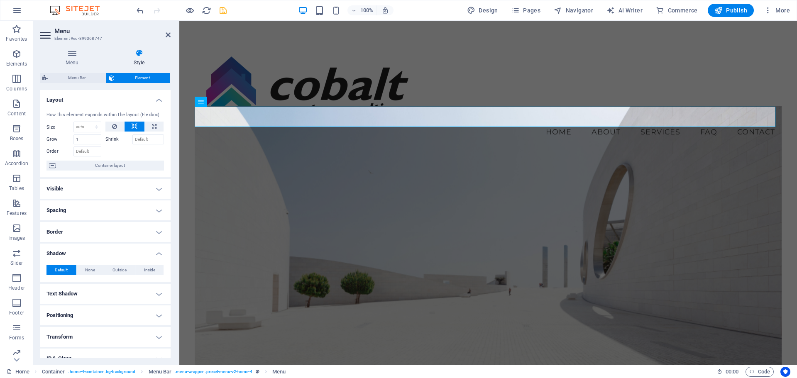
click at [156, 254] on h4 "Shadow" at bounding box center [105, 251] width 131 height 15
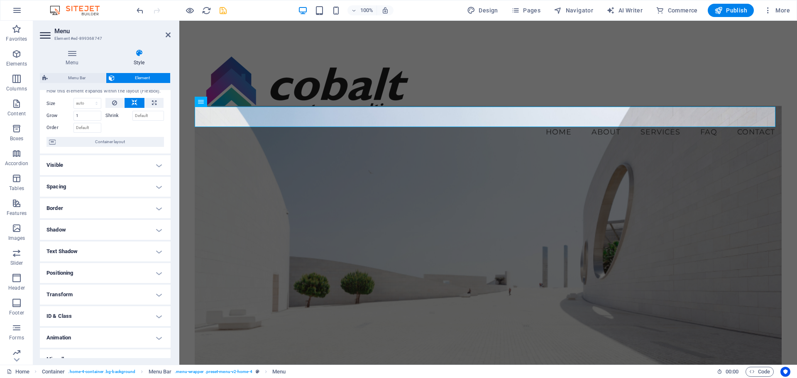
scroll to position [35, 0]
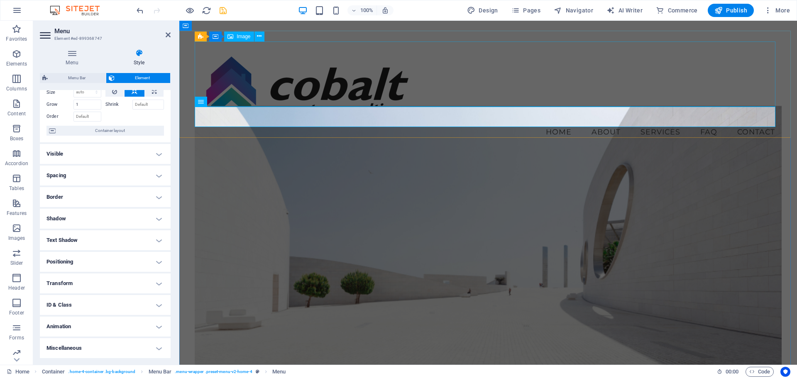
click at [521, 76] on figure at bounding box center [488, 88] width 587 height 65
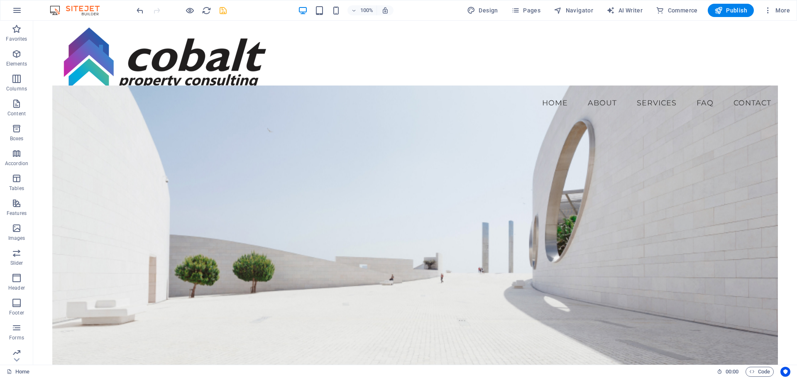
scroll to position [0, 0]
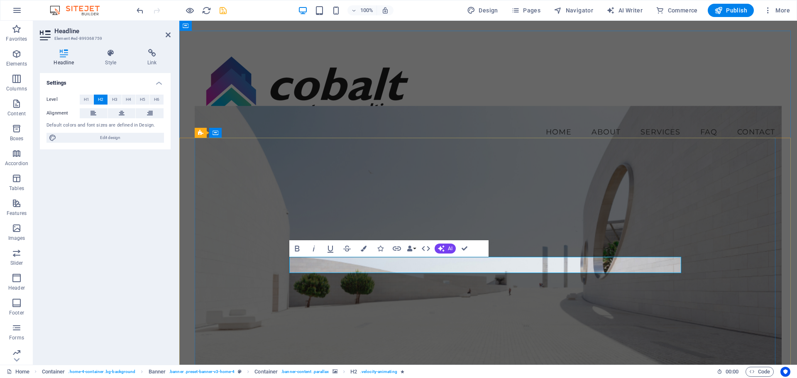
drag, startPoint x: 649, startPoint y: 265, endPoint x: 450, endPoint y: 271, distance: 198.9
click at [670, 200] on figure at bounding box center [488, 262] width 587 height 313
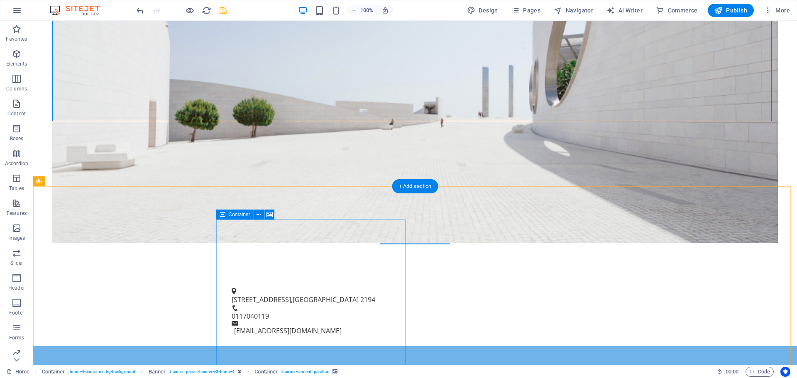
scroll to position [332, 0]
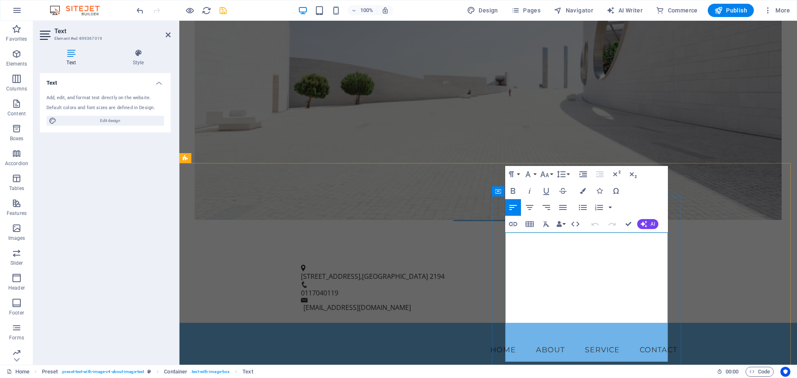
drag, startPoint x: 621, startPoint y: 236, endPoint x: 525, endPoint y: 239, distance: 95.1
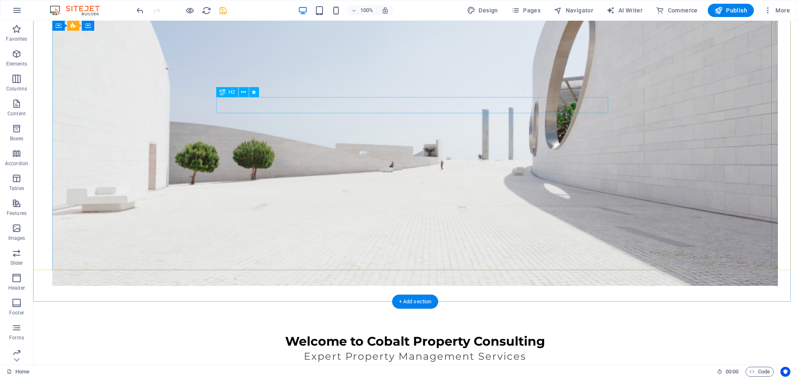
scroll to position [0, 0]
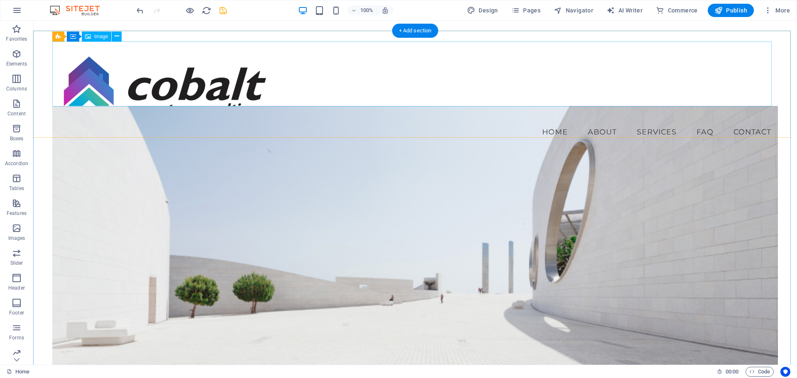
click at [103, 71] on figure at bounding box center [415, 88] width 726 height 65
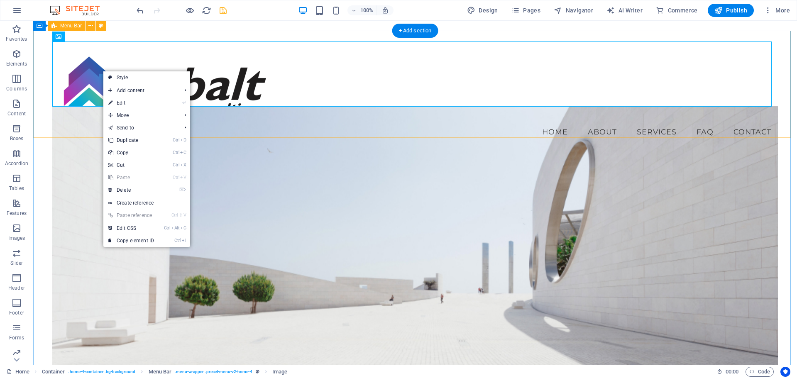
click at [367, 129] on div "Menu Home About Services FAQ Contact" at bounding box center [415, 92] width 764 height 122
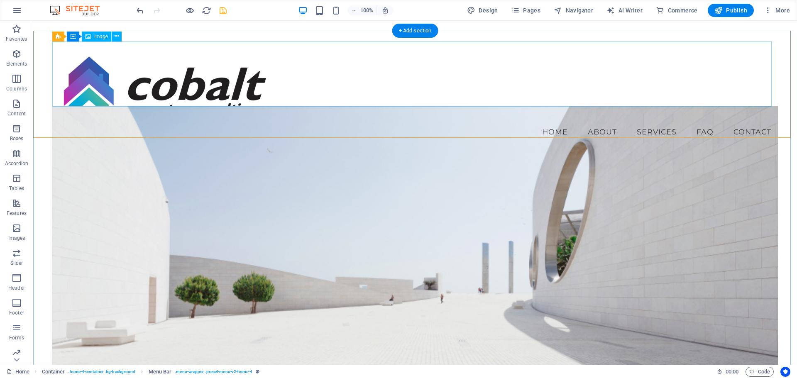
click at [137, 58] on figure at bounding box center [415, 88] width 726 height 65
click at [116, 39] on icon at bounding box center [117, 36] width 5 height 9
click at [157, 128] on div "Menu Home About Services FAQ Contact" at bounding box center [415, 92] width 764 height 122
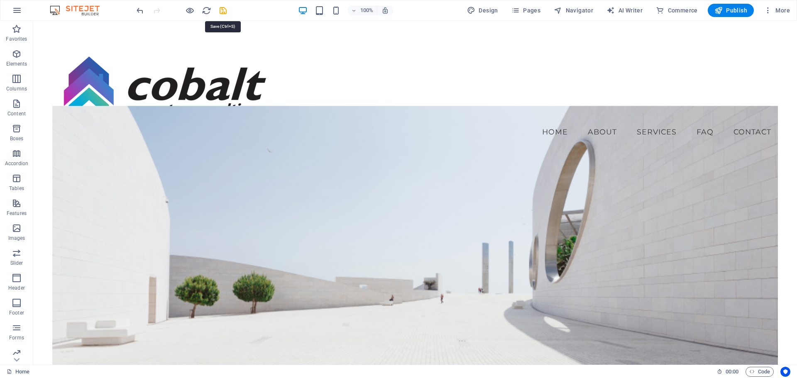
click at [225, 10] on icon "save" at bounding box center [223, 11] width 10 height 10
click at [529, 9] on span "Pages" at bounding box center [525, 10] width 29 height 8
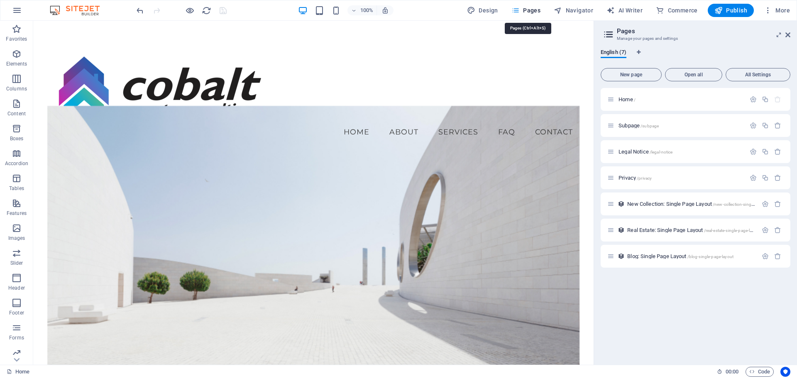
click at [515, 10] on icon "button" at bounding box center [515, 10] width 8 height 8
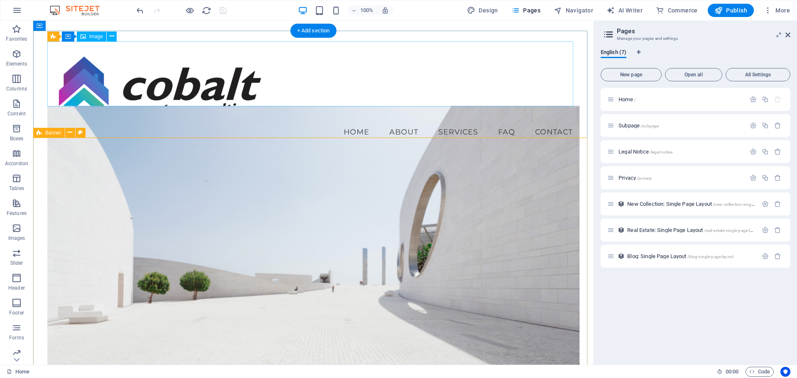
click at [506, 82] on figure at bounding box center [313, 88] width 533 height 65
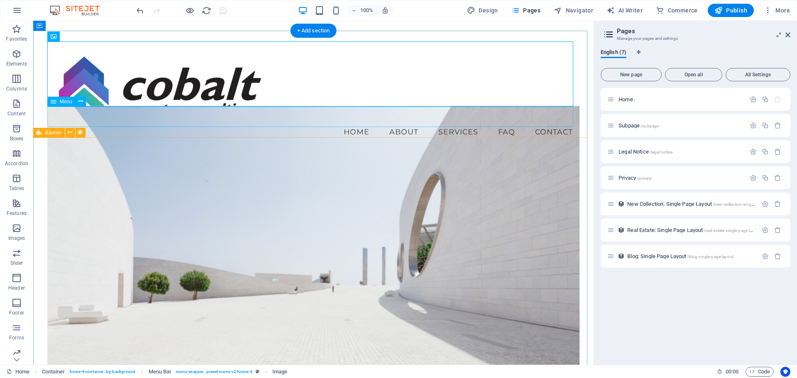
click at [400, 122] on nav "Home About Services FAQ Contact" at bounding box center [313, 132] width 533 height 21
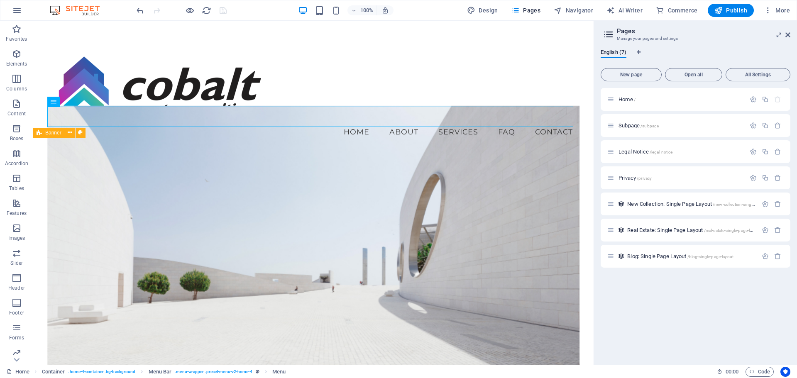
click at [264, 4] on div "100% Design Pages Navigator AI Writer Commerce Publish More" at bounding box center [464, 10] width 658 height 13
click at [628, 127] on span "Subpage /subpage" at bounding box center [638, 125] width 40 height 6
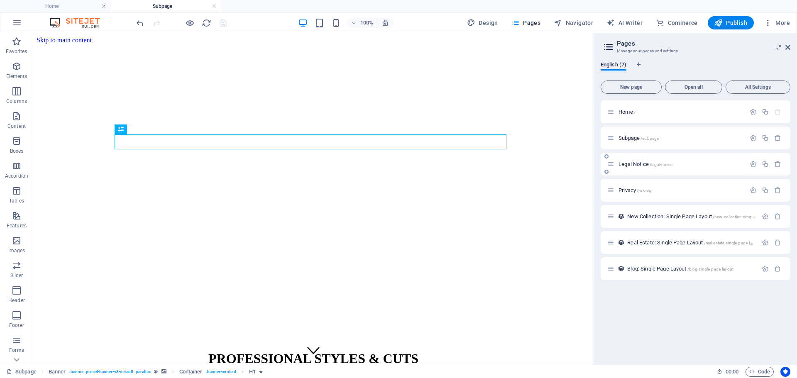
click at [629, 163] on span "Legal Notice /legal-notice" at bounding box center [645, 164] width 54 height 6
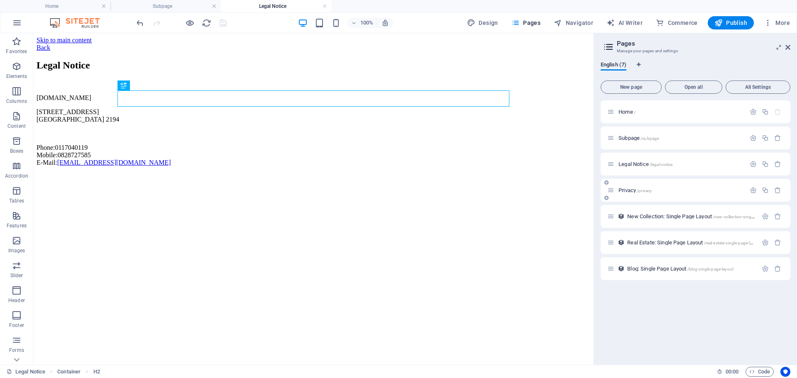
click at [621, 189] on span "Privacy /privacy" at bounding box center [634, 190] width 33 height 6
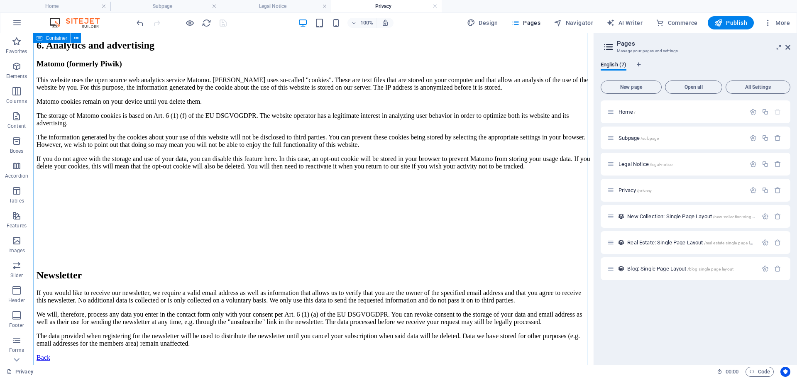
scroll to position [1909, 0]
click at [780, 139] on icon "button" at bounding box center [777, 137] width 7 height 7
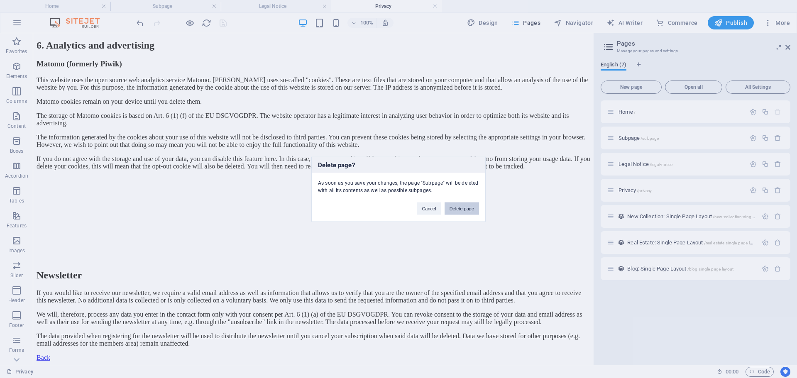
drag, startPoint x: 466, startPoint y: 205, endPoint x: 446, endPoint y: 163, distance: 46.2
click at [466, 205] on button "Delete page" at bounding box center [462, 208] width 34 height 12
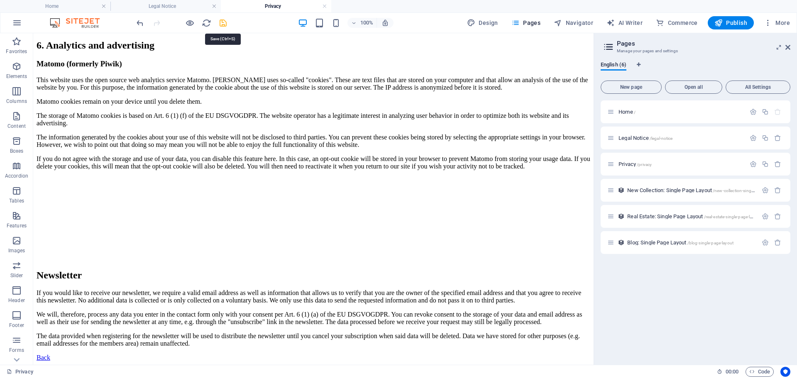
click at [222, 22] on icon "save" at bounding box center [223, 23] width 10 height 10
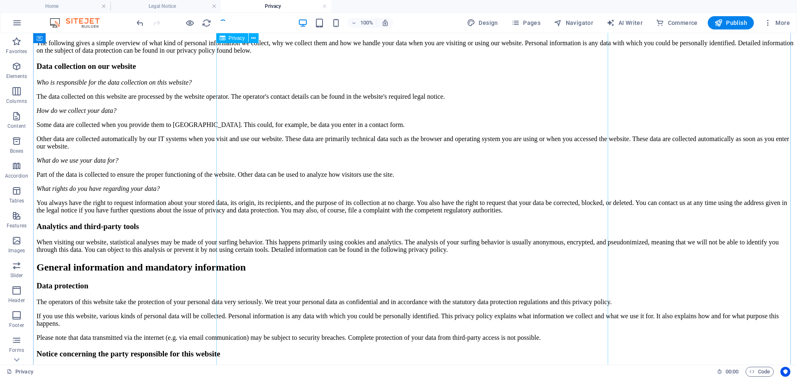
scroll to position [0, 0]
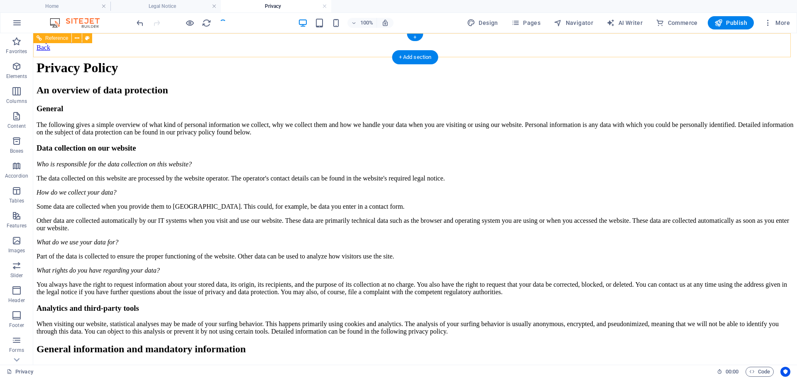
click at [230, 44] on div "Back" at bounding box center [415, 47] width 757 height 7
click at [230, 45] on div "Back" at bounding box center [415, 47] width 757 height 7
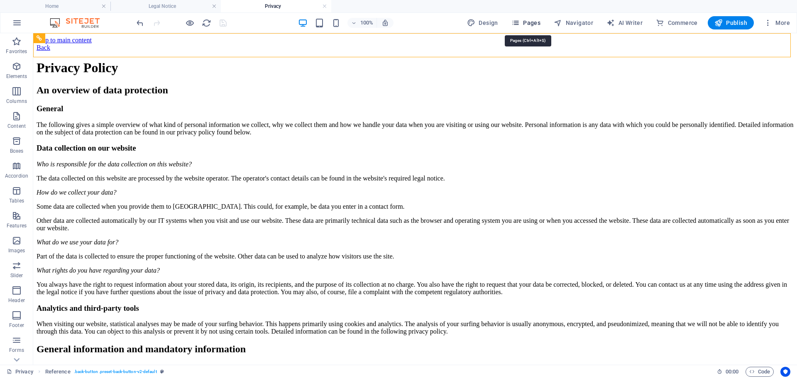
click at [530, 20] on span "Pages" at bounding box center [525, 23] width 29 height 8
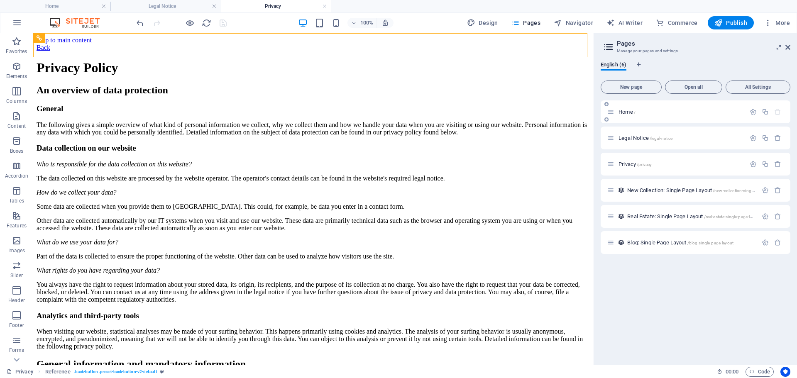
click at [617, 112] on div "Home /" at bounding box center [681, 111] width 130 height 5
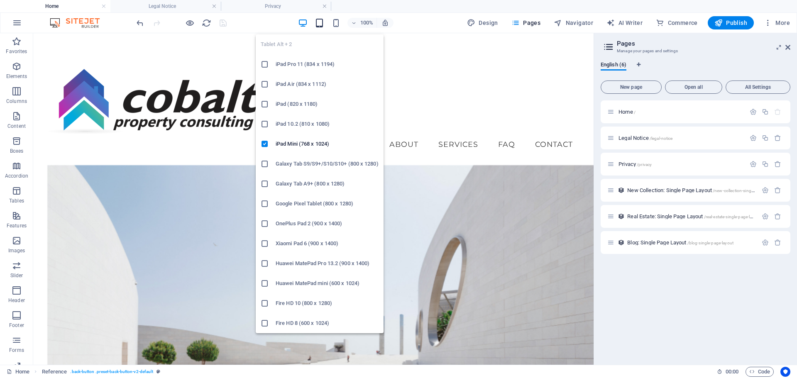
click at [320, 21] on icon "button" at bounding box center [320, 23] width 10 height 10
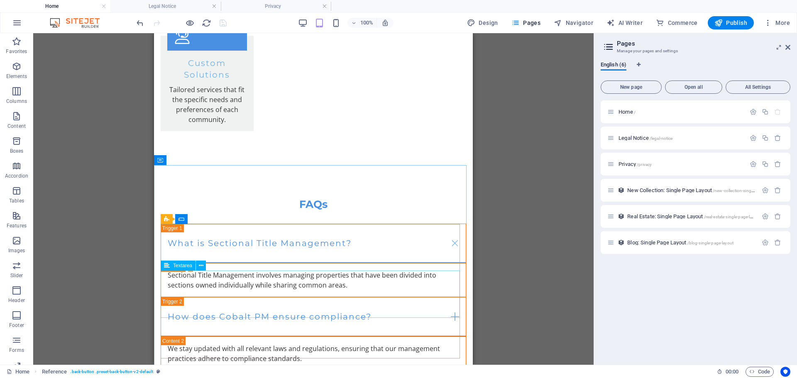
scroll to position [1847, 0]
click at [23, 346] on span "Forms" at bounding box center [16, 345] width 33 height 20
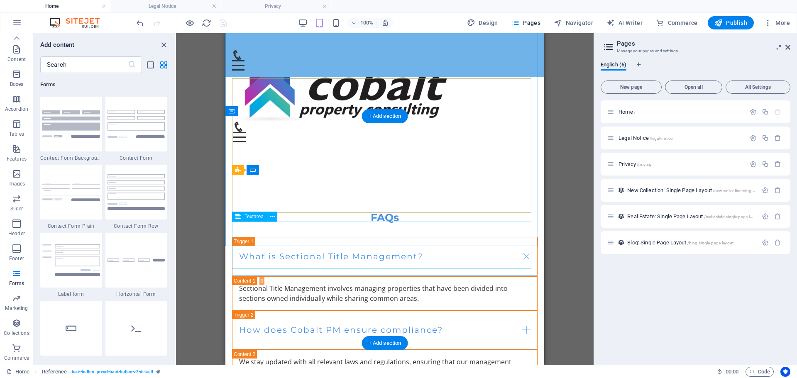
scroll to position [1425, 0]
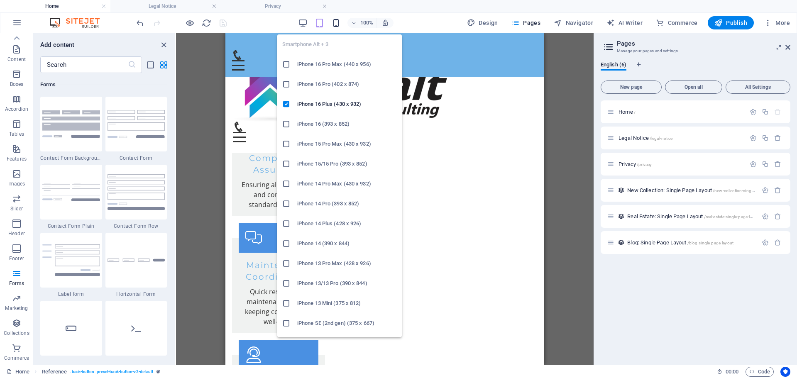
click at [339, 24] on icon "button" at bounding box center [336, 23] width 10 height 10
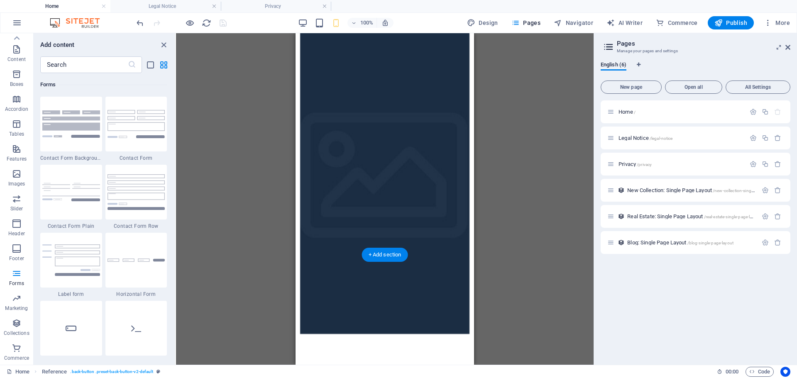
scroll to position [0, 0]
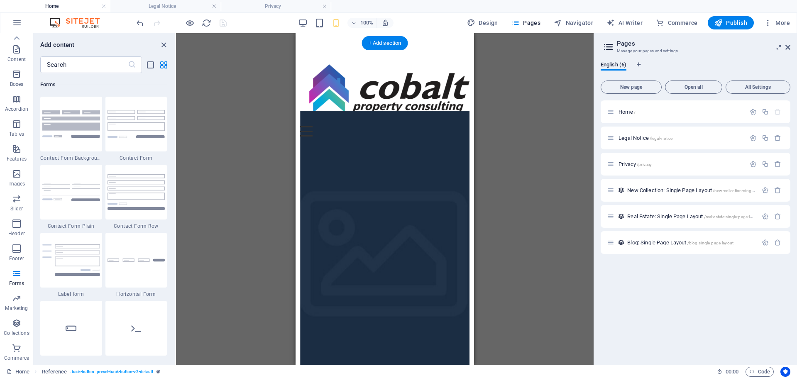
click at [380, 188] on figure at bounding box center [385, 262] width 170 height 302
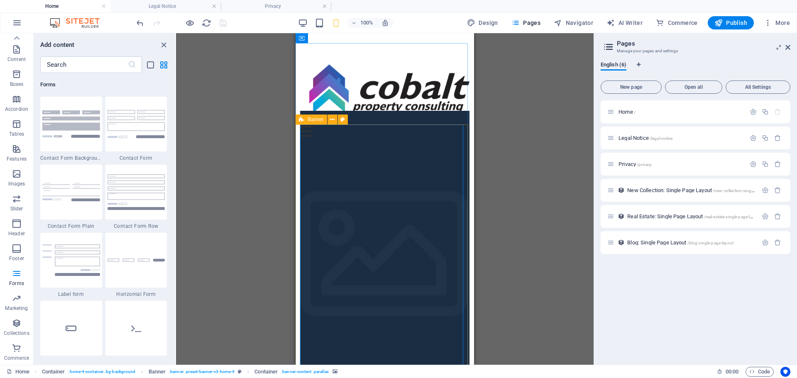
click at [307, 122] on div "Banner" at bounding box center [312, 120] width 32 height 10
click at [311, 118] on span "Banner" at bounding box center [316, 119] width 16 height 5
click at [332, 117] on icon at bounding box center [332, 119] width 5 height 9
click at [10, 60] on p "Content" at bounding box center [16, 59] width 18 height 7
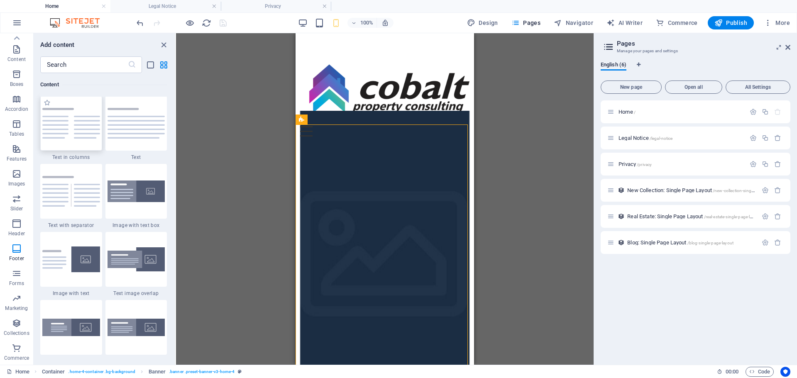
scroll to position [1452, 0]
click at [18, 36] on icon at bounding box center [17, 38] width 12 height 12
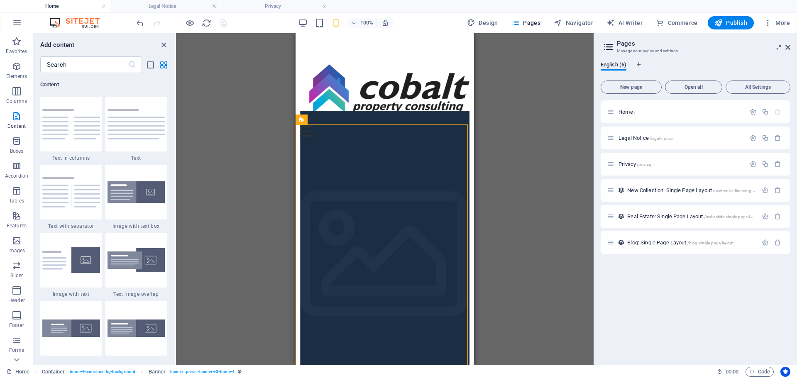
click at [18, 36] on button "Favorites" at bounding box center [16, 45] width 33 height 25
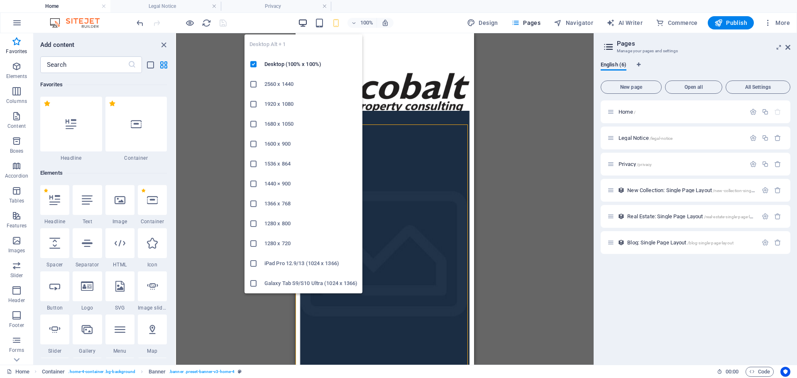
click at [305, 23] on icon "button" at bounding box center [303, 23] width 10 height 10
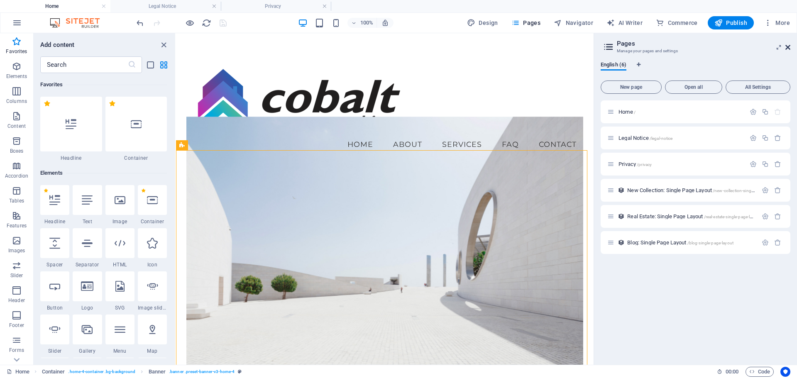
click at [786, 44] on icon at bounding box center [787, 47] width 5 height 7
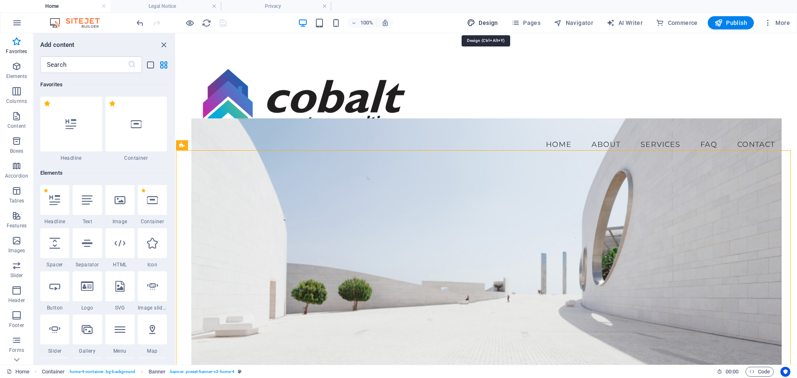
click at [485, 24] on span "Design" at bounding box center [482, 23] width 31 height 8
select select "px"
select select "200"
select select "px"
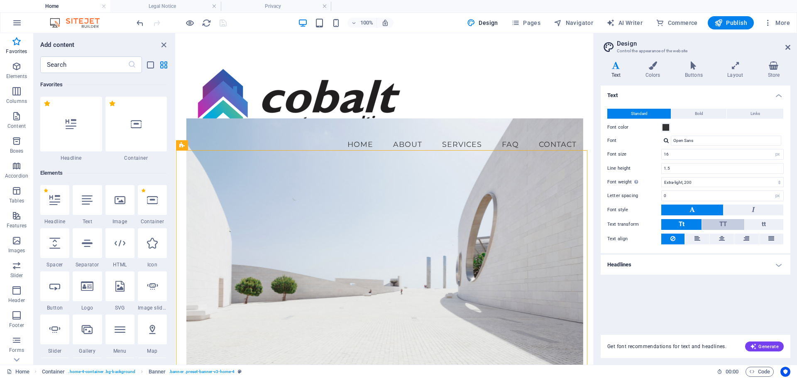
click at [716, 224] on button "TT" at bounding box center [723, 224] width 42 height 11
click at [677, 225] on button "Tt" at bounding box center [681, 224] width 40 height 11
click at [701, 112] on span "Bold" at bounding box center [699, 114] width 8 height 10
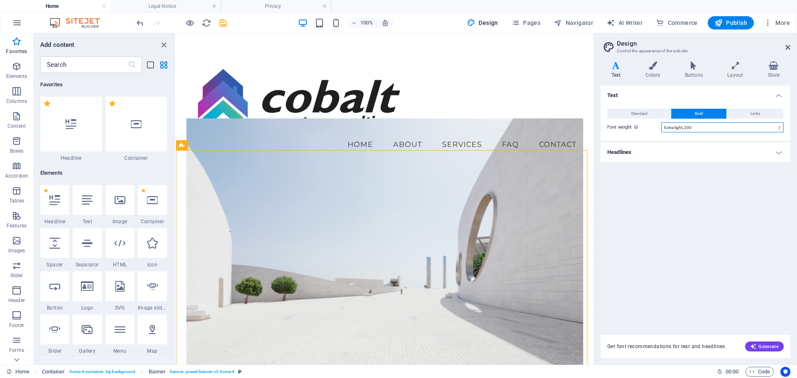
click at [693, 128] on select "Thin, 100 Extra-light, 200 Light, 300 Regular, 400 Medium, 500 Semi-bold, 600 B…" at bounding box center [722, 127] width 122 height 10
select select "600"
click at [661, 122] on select "Thin, 100 Extra-light, 200 Light, 300 Regular, 400 Medium, 500 Semi-bold, 600 B…" at bounding box center [722, 127] width 122 height 10
click at [692, 156] on h4 "Headlines" at bounding box center [696, 152] width 190 height 20
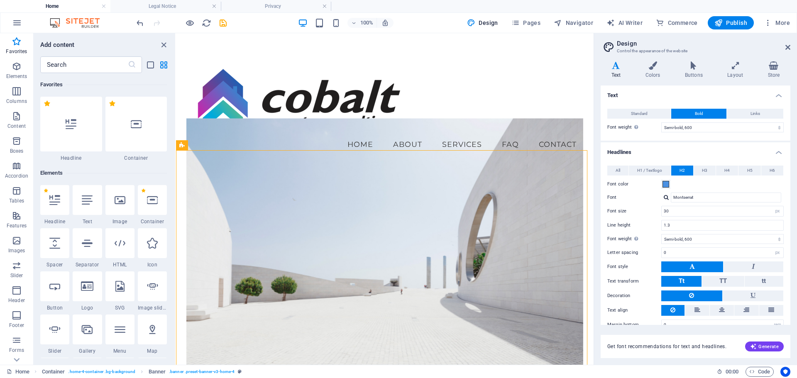
click at [692, 149] on h4 "Headlines" at bounding box center [696, 149] width 190 height 15
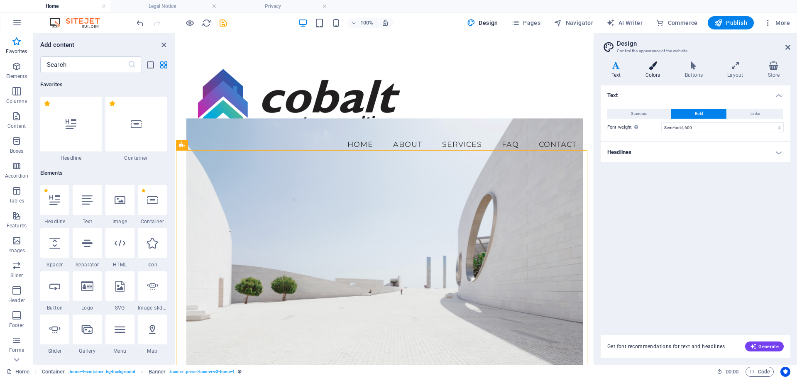
click at [660, 75] on h4 "Colors" at bounding box center [654, 69] width 39 height 17
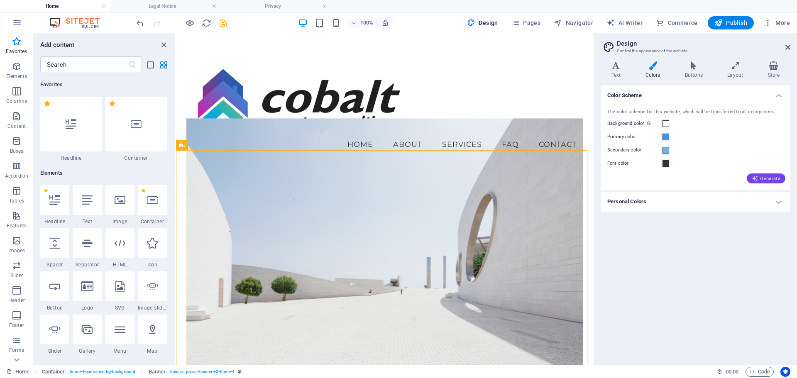
click at [770, 179] on span "Generate" at bounding box center [766, 178] width 29 height 7
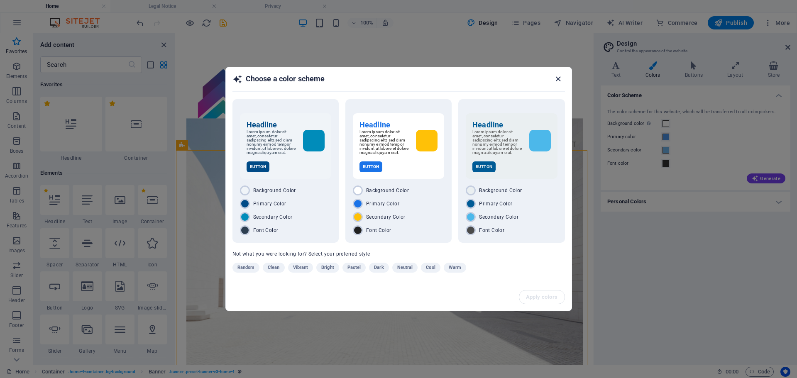
click at [563, 80] on span "button" at bounding box center [560, 79] width 10 height 10
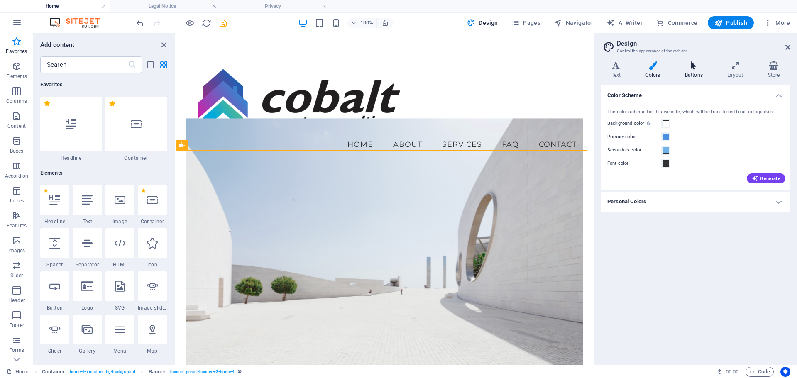
click at [701, 74] on h4 "Buttons" at bounding box center [695, 69] width 42 height 17
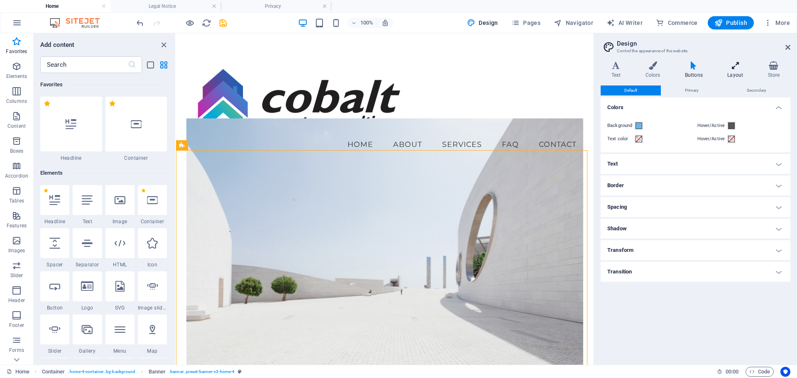
click at [736, 71] on h4 "Layout" at bounding box center [737, 69] width 40 height 17
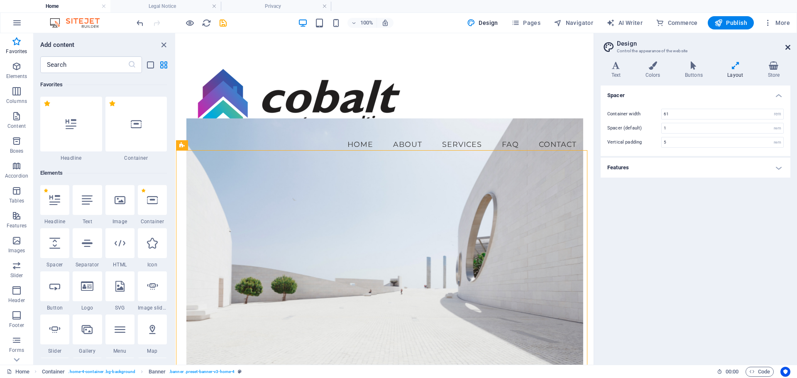
click at [789, 49] on icon at bounding box center [787, 47] width 5 height 7
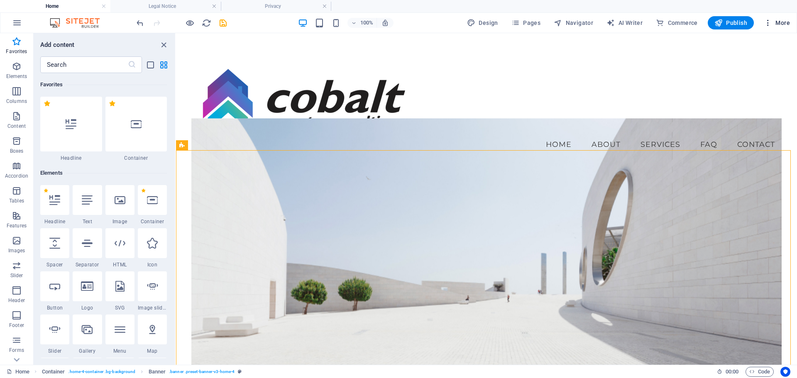
click at [770, 20] on icon "button" at bounding box center [768, 23] width 8 height 8
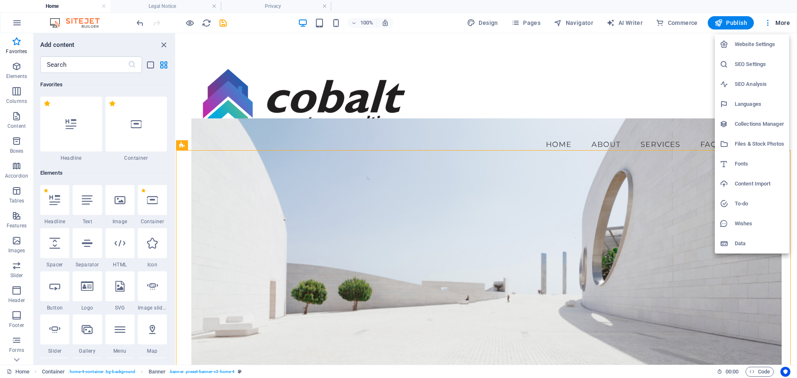
click at [723, 21] on div at bounding box center [398, 189] width 797 height 378
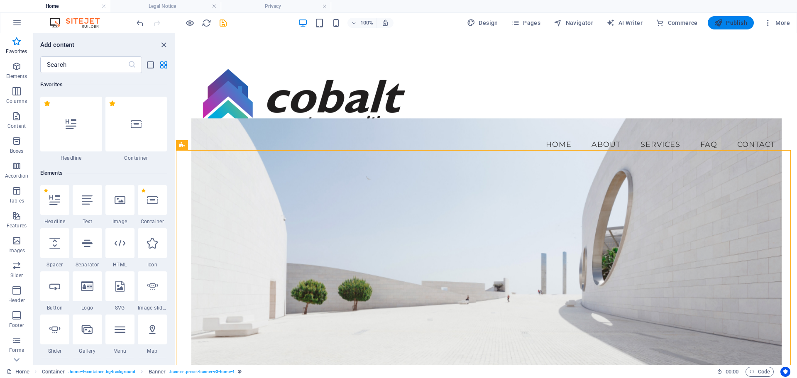
click at [722, 22] on icon "button" at bounding box center [718, 23] width 8 height 8
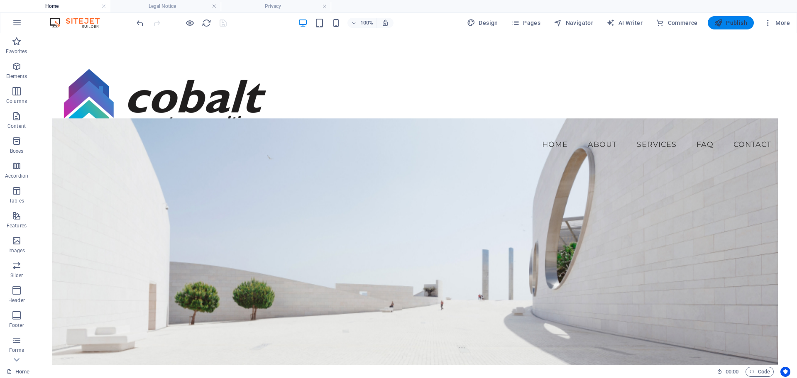
click at [728, 23] on span "Publish" at bounding box center [730, 23] width 33 height 8
